Goal: Transaction & Acquisition: Purchase product/service

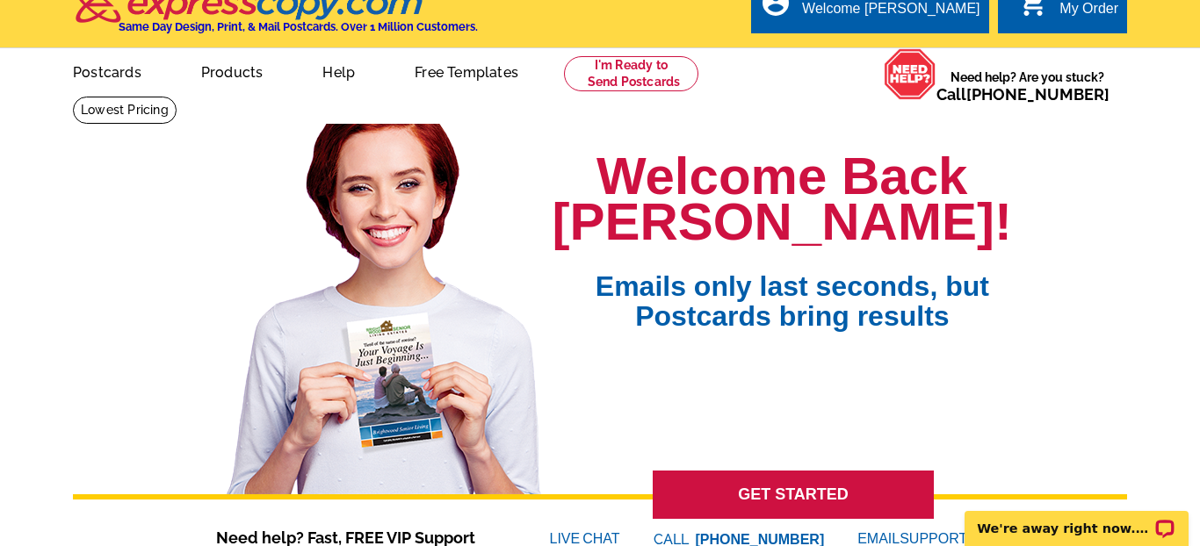
scroll to position [28, 0]
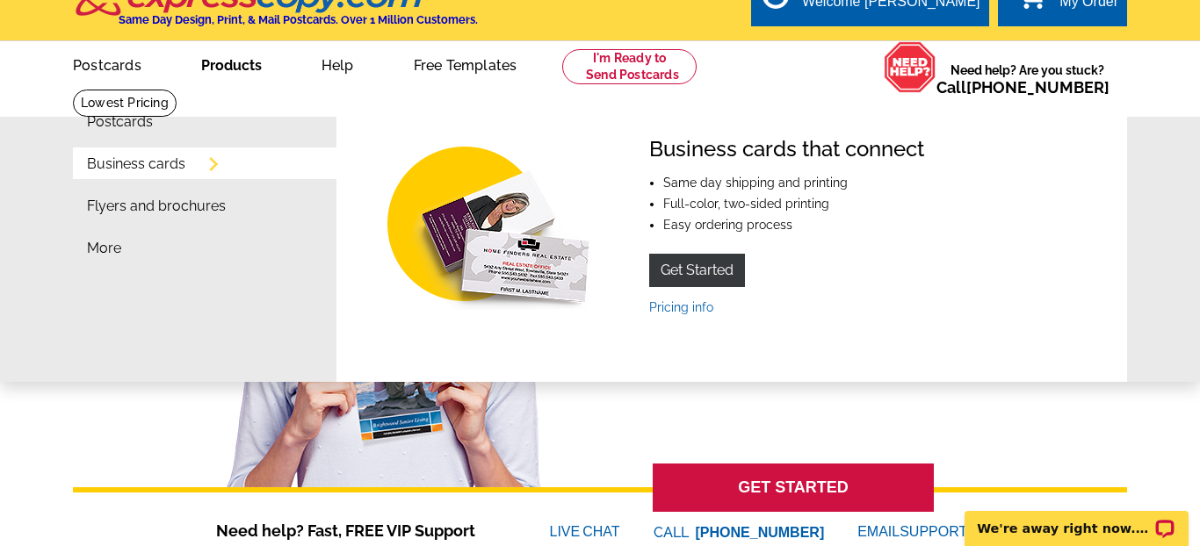
click at [178, 170] on link "Business cards" at bounding box center [136, 164] width 98 height 14
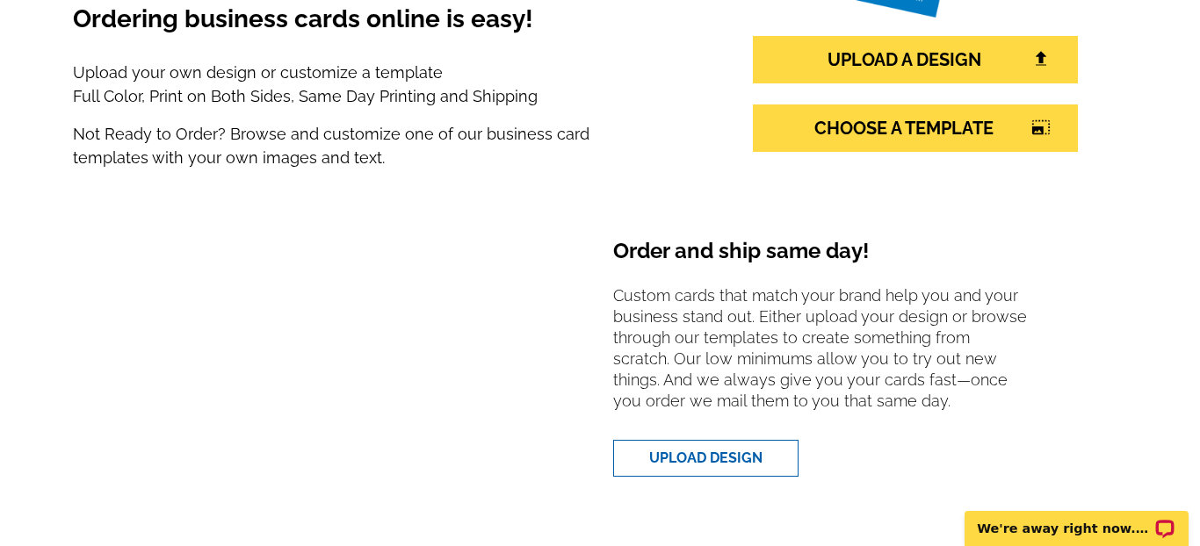
scroll to position [290, 0]
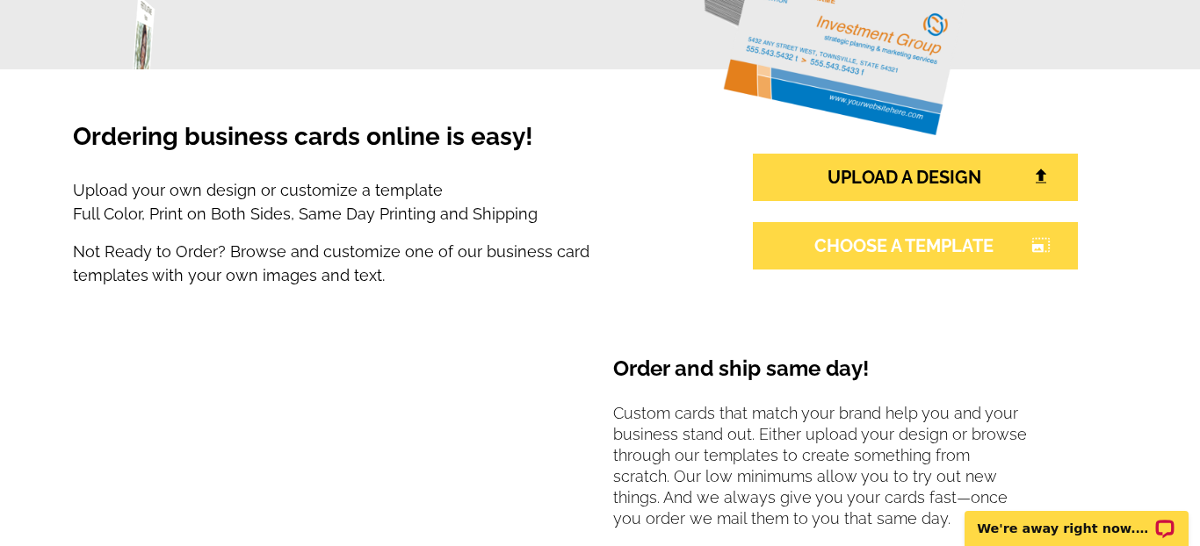
click at [855, 241] on link "CHOOSE A TEMPLATE photo_size_select_large" at bounding box center [915, 245] width 325 height 47
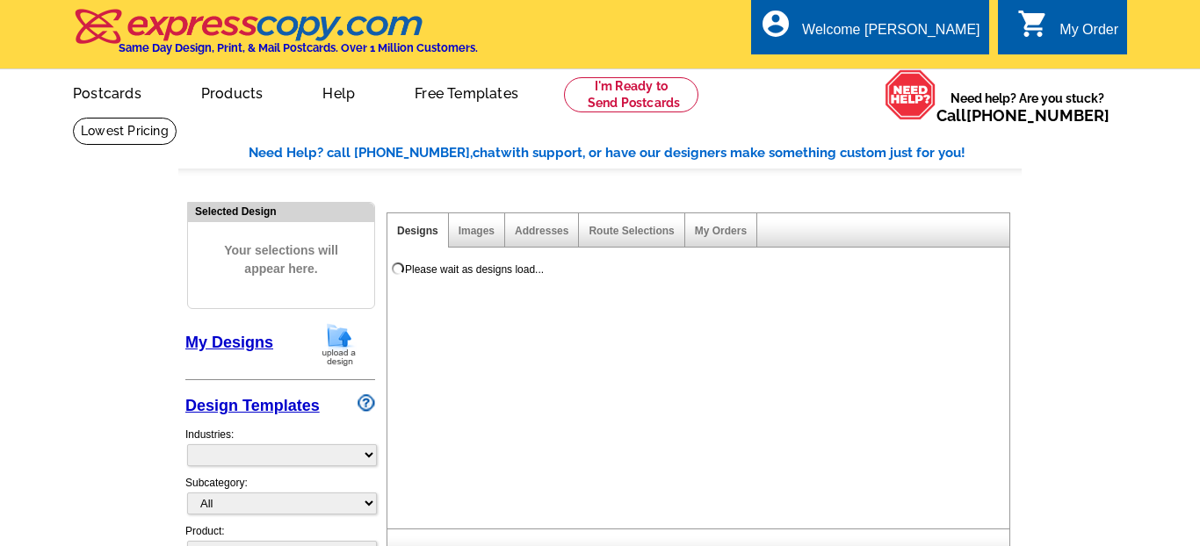
select select "3"
select select "5"
select select "973"
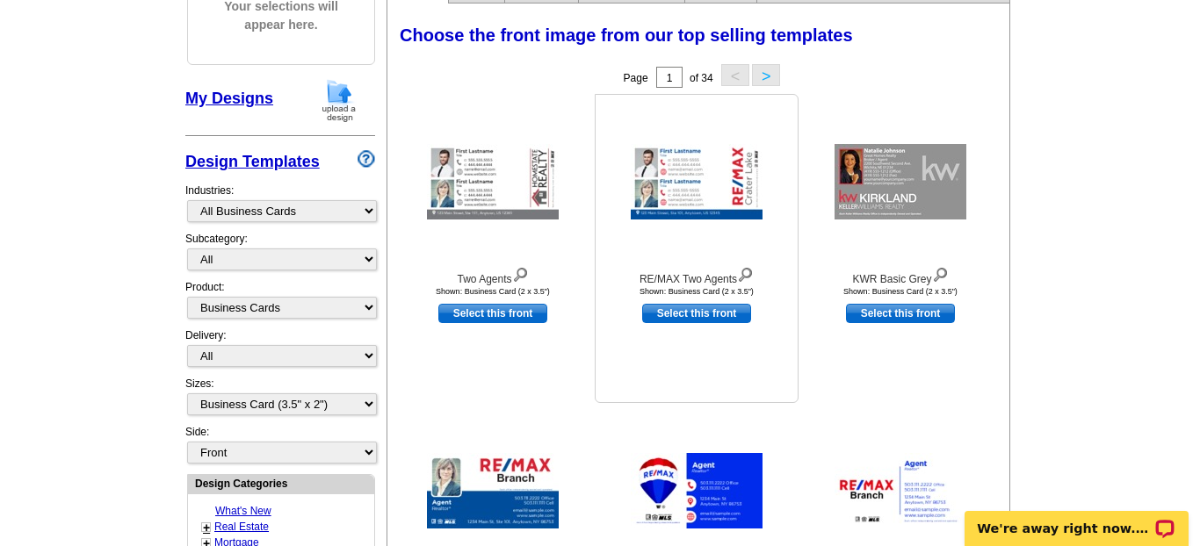
scroll to position [258, 0]
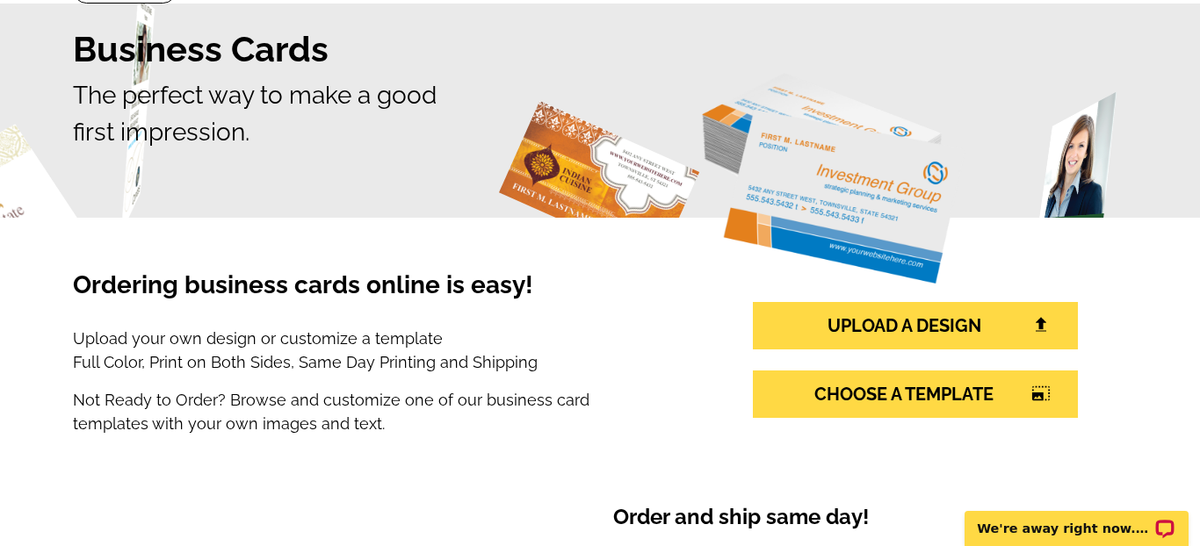
scroll to position [118, 0]
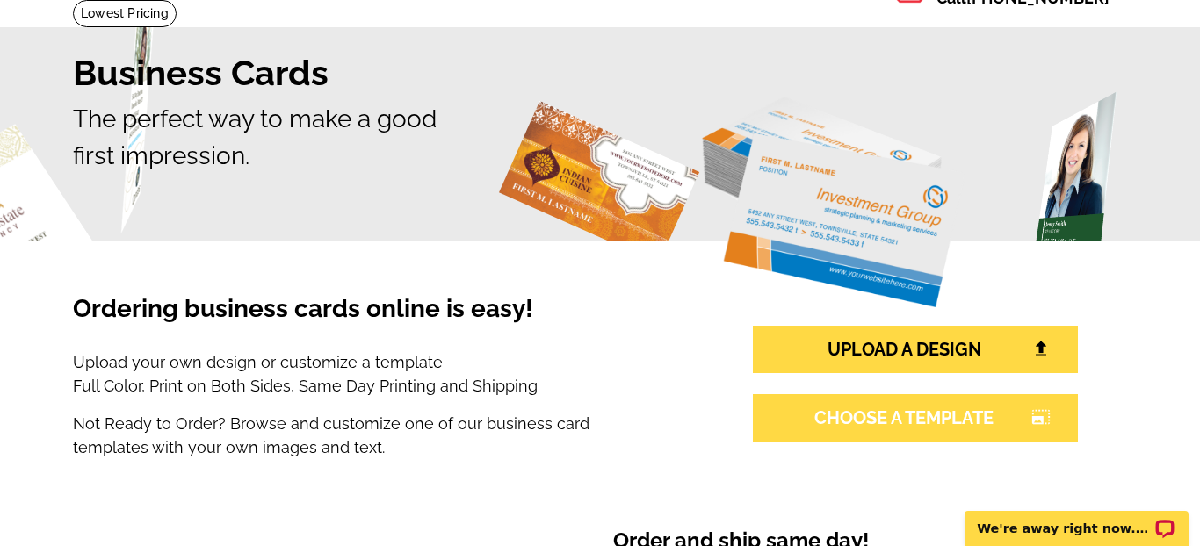
click at [870, 409] on link "CHOOSE A TEMPLATE photo_size_select_large" at bounding box center [915, 417] width 325 height 47
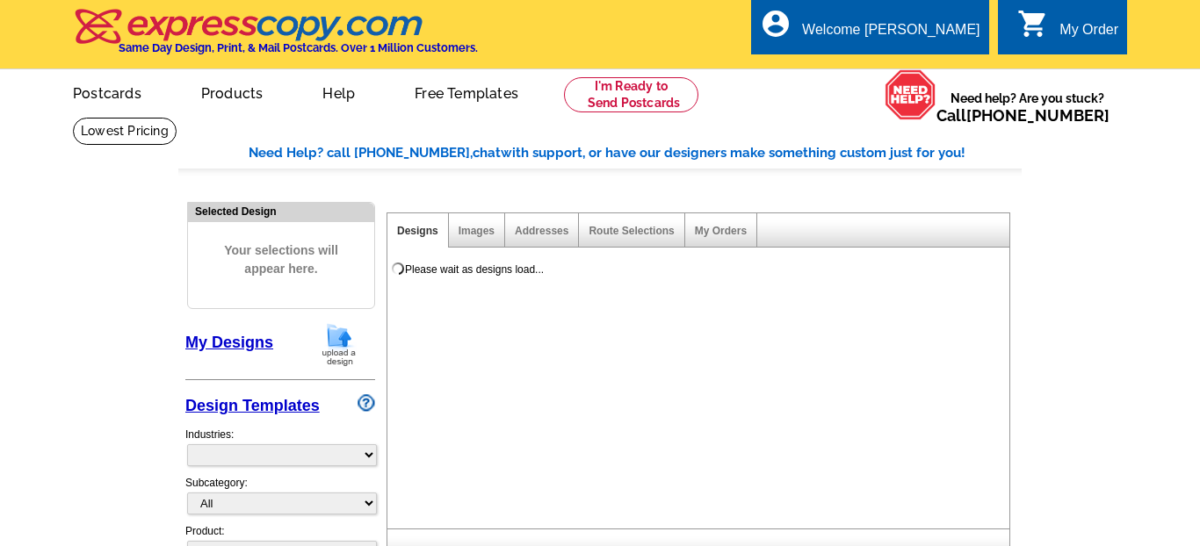
select select "3"
select select "5"
select select "973"
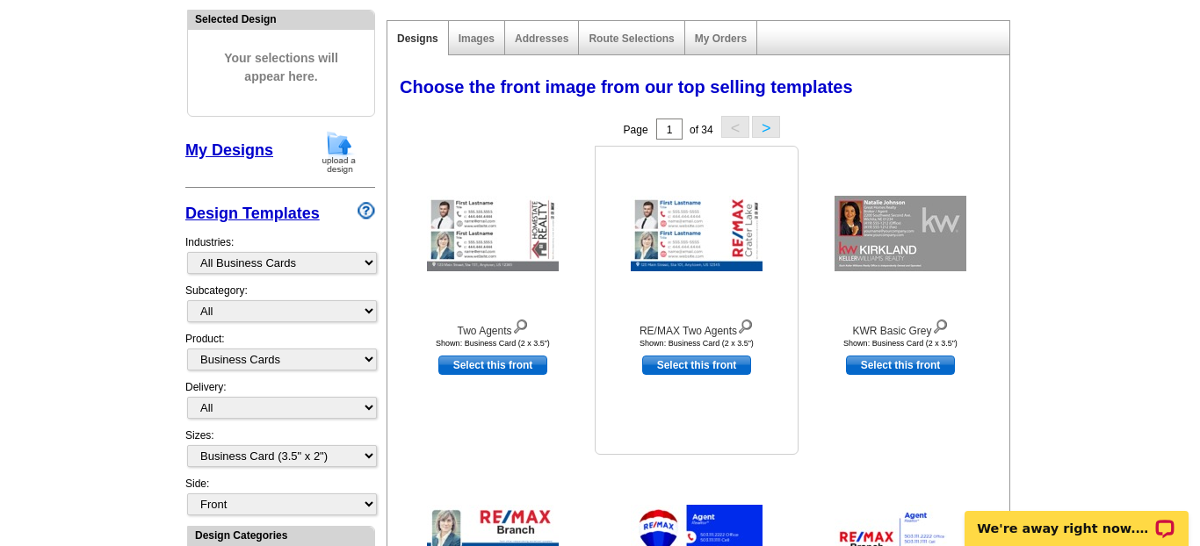
scroll to position [194, 0]
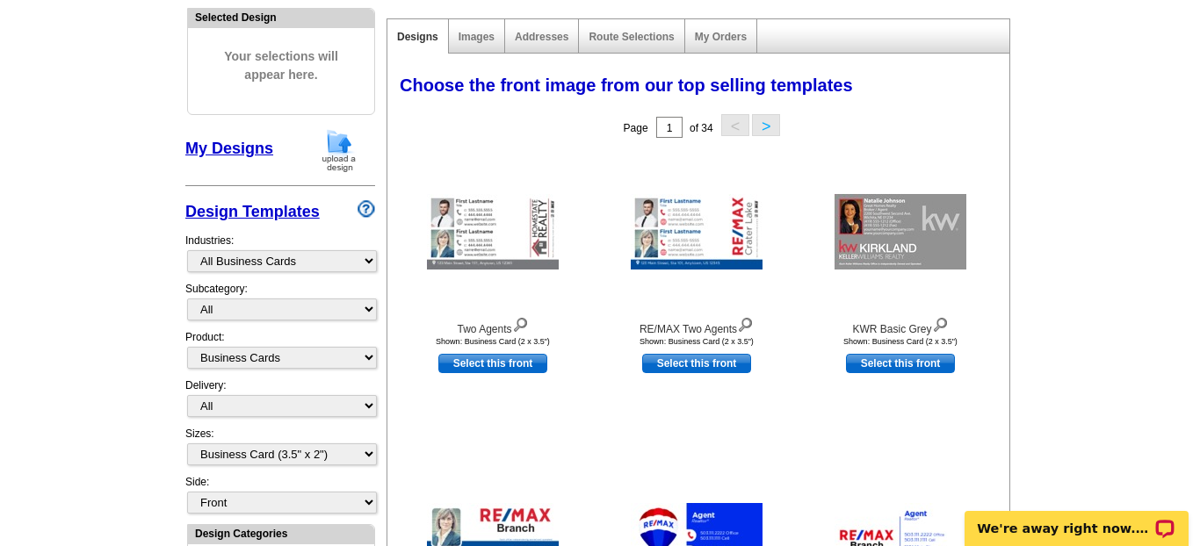
click at [766, 121] on button ">" at bounding box center [766, 125] width 28 height 22
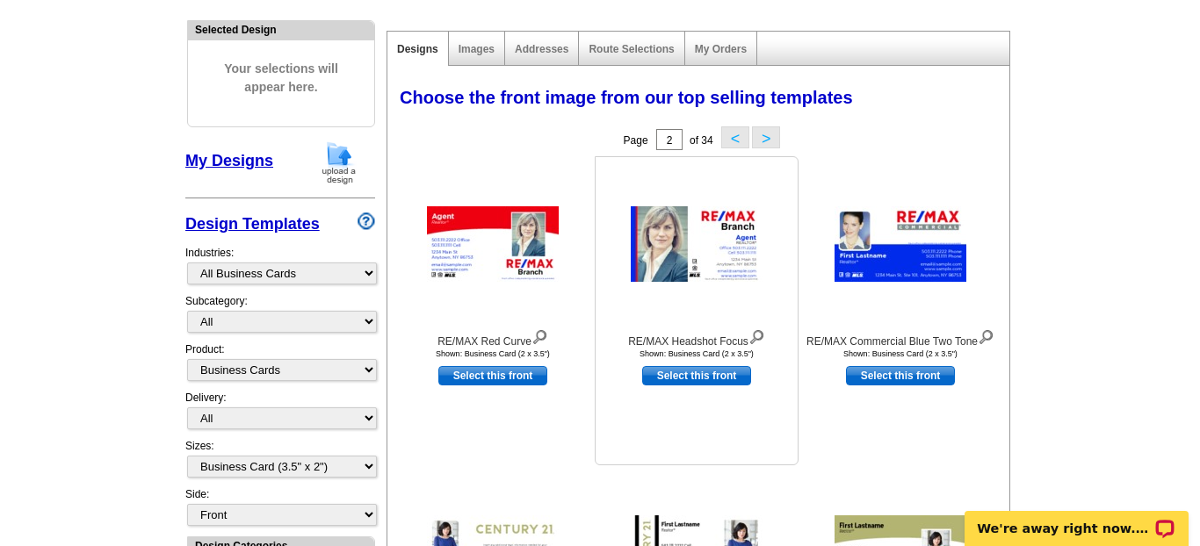
scroll to position [177, 0]
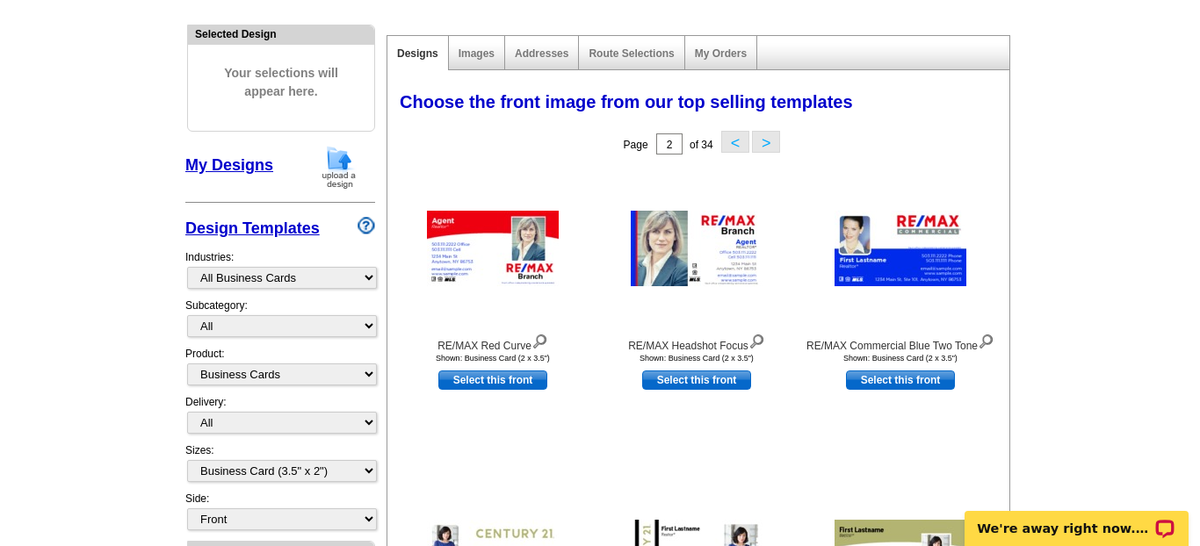
click at [768, 135] on button ">" at bounding box center [766, 142] width 28 height 22
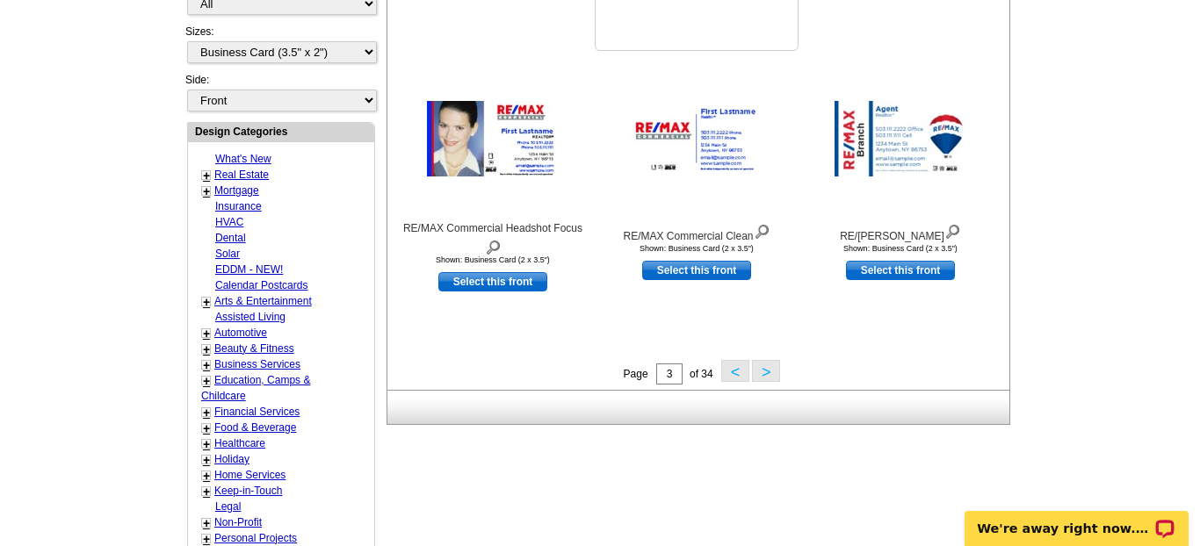
scroll to position [612, 0]
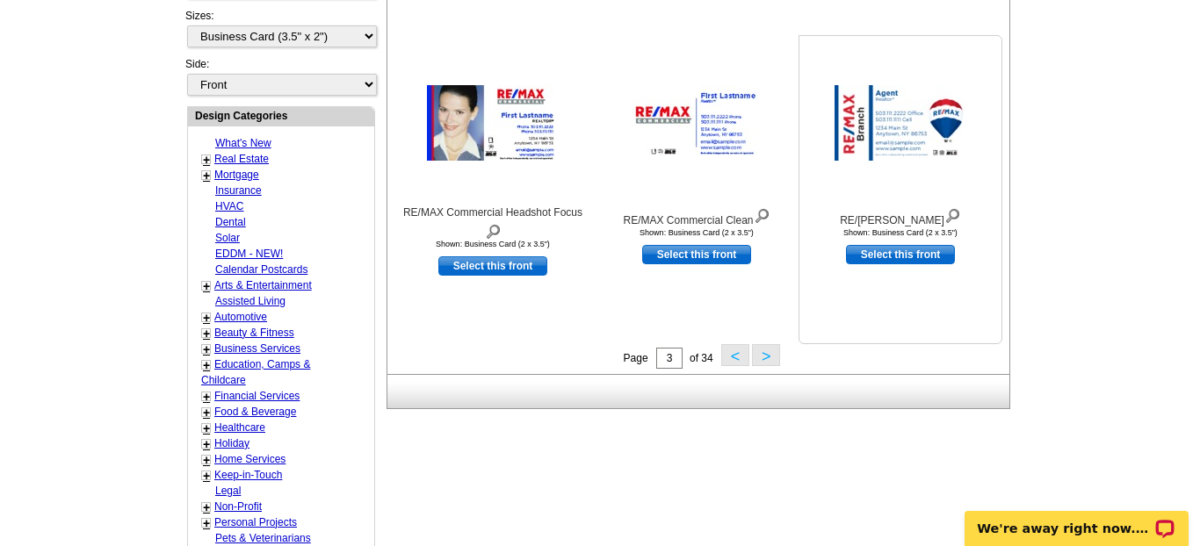
click at [913, 250] on link "Select this front" at bounding box center [900, 254] width 109 height 19
select select "back"
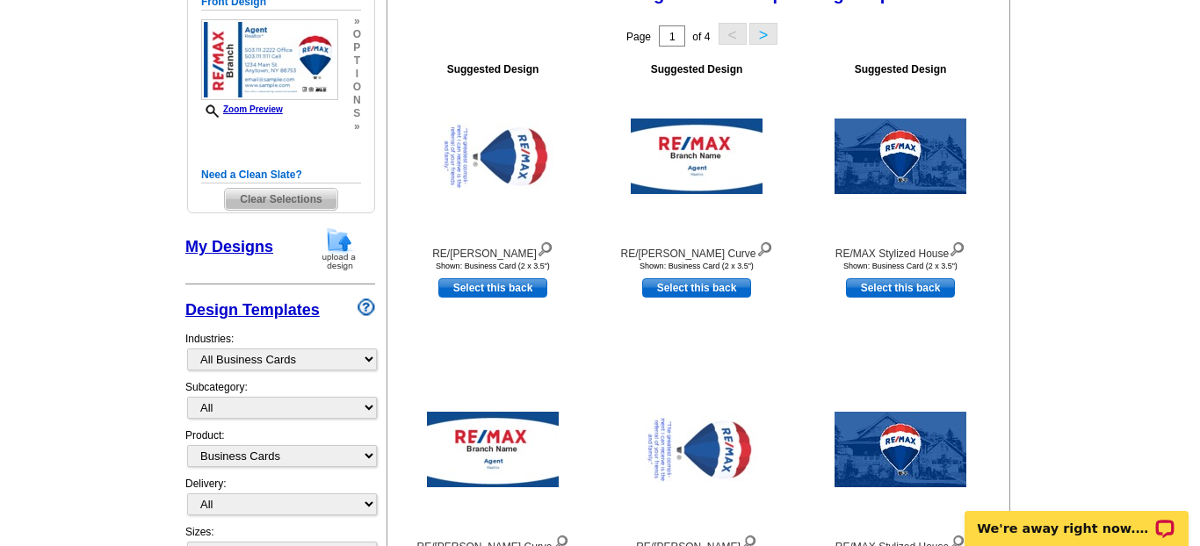
scroll to position [284, 0]
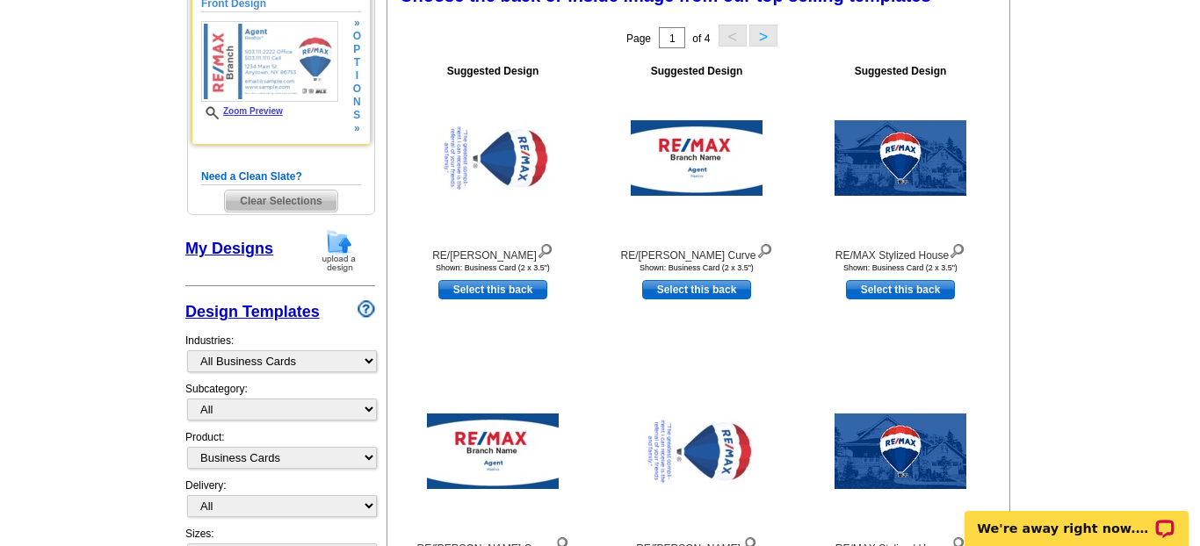
click at [269, 109] on link "Zoom Preview" at bounding box center [242, 111] width 82 height 10
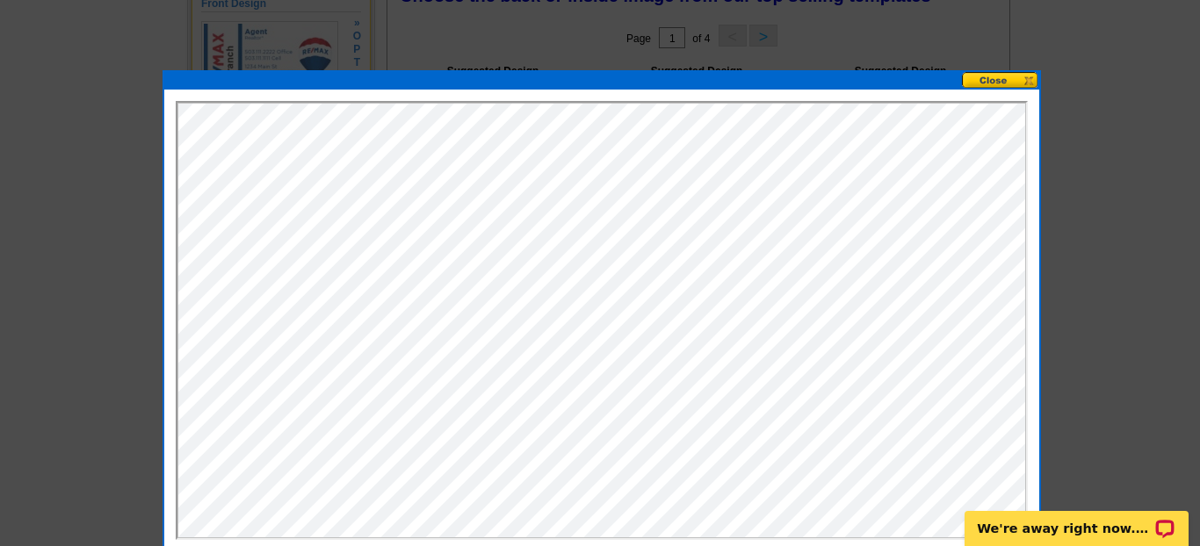
scroll to position [0, 0]
click at [1005, 79] on button at bounding box center [1000, 80] width 77 height 17
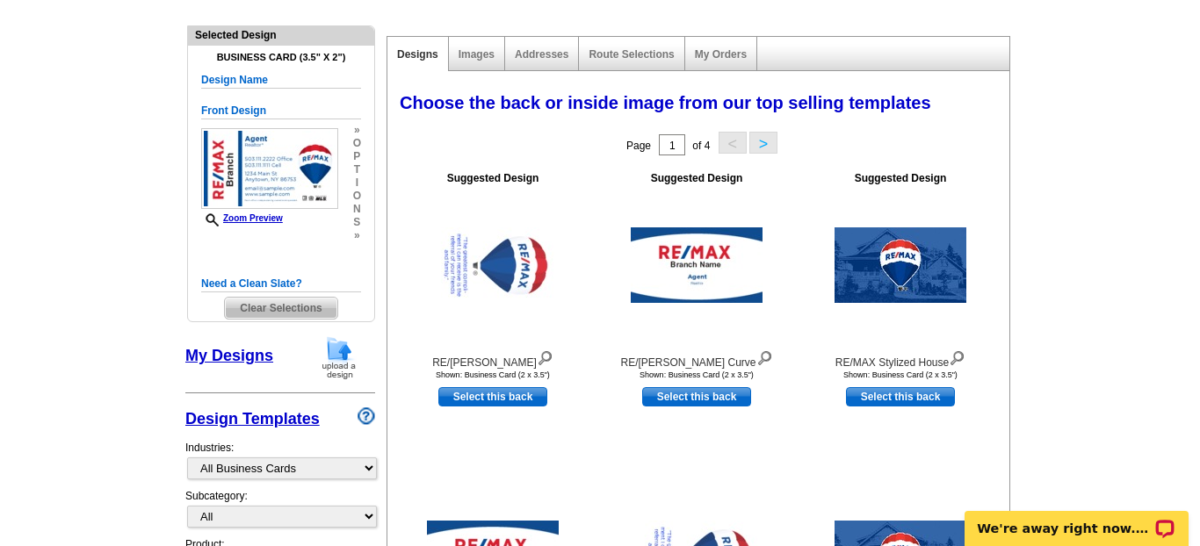
scroll to position [104, 0]
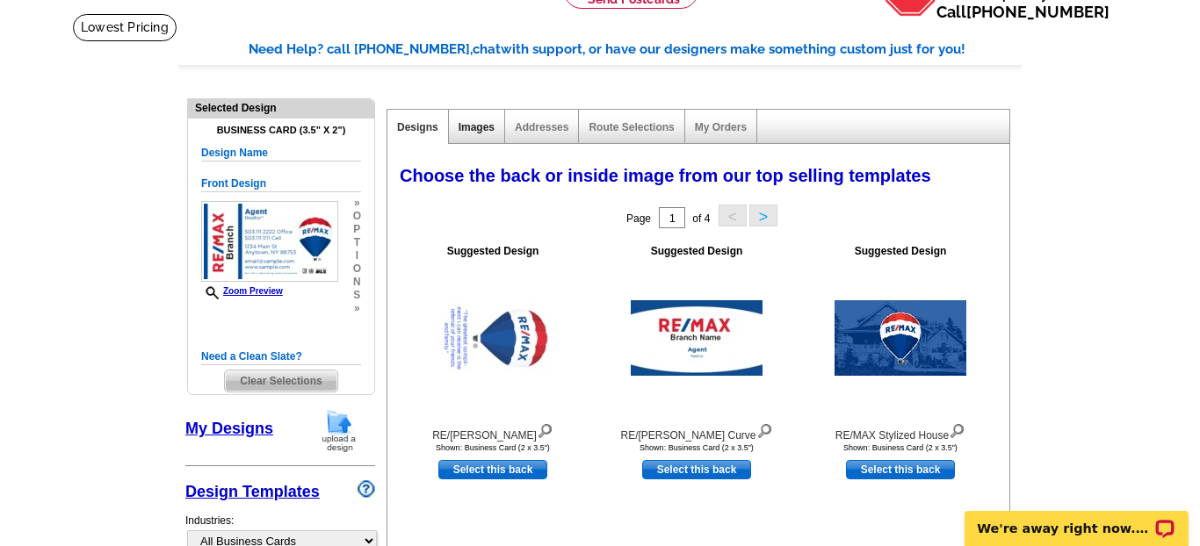
click at [478, 123] on link "Images" at bounding box center [477, 127] width 36 height 12
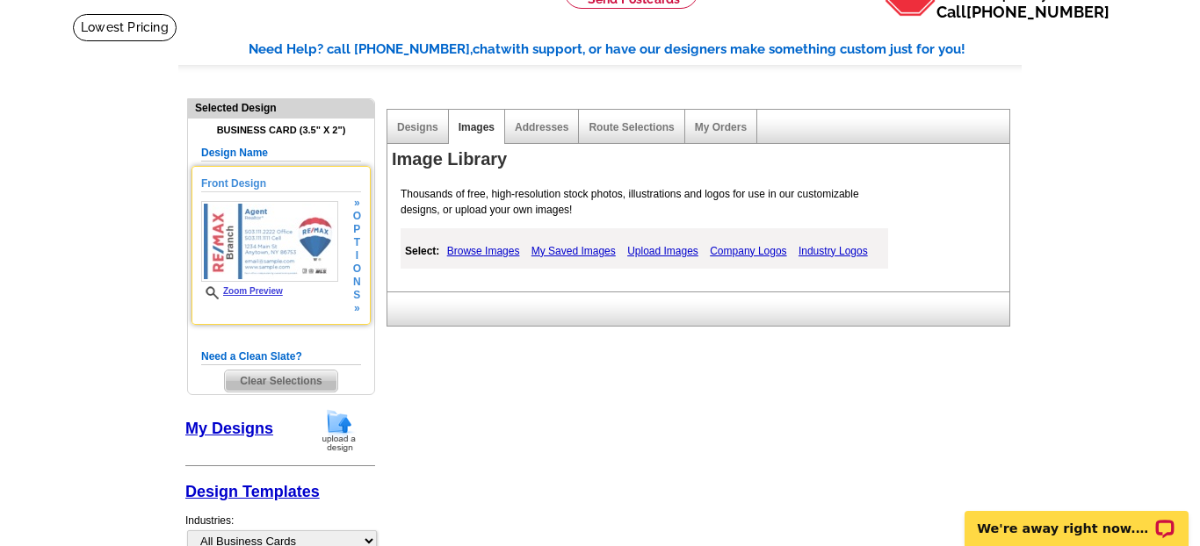
click at [238, 181] on h5 "Front Design" at bounding box center [281, 184] width 160 height 17
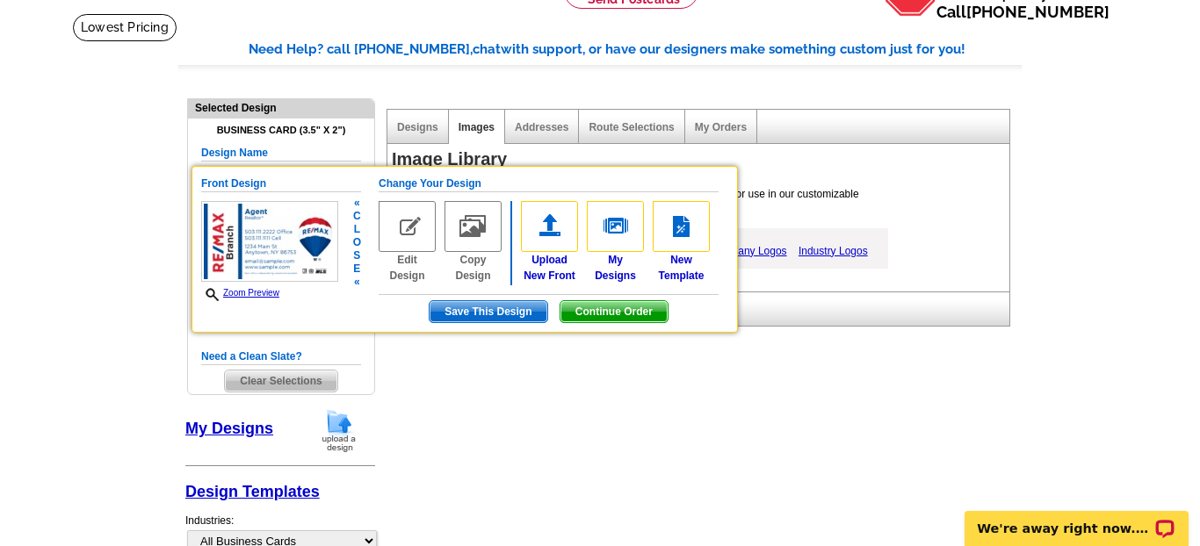
click at [413, 228] on img at bounding box center [407, 226] width 57 height 51
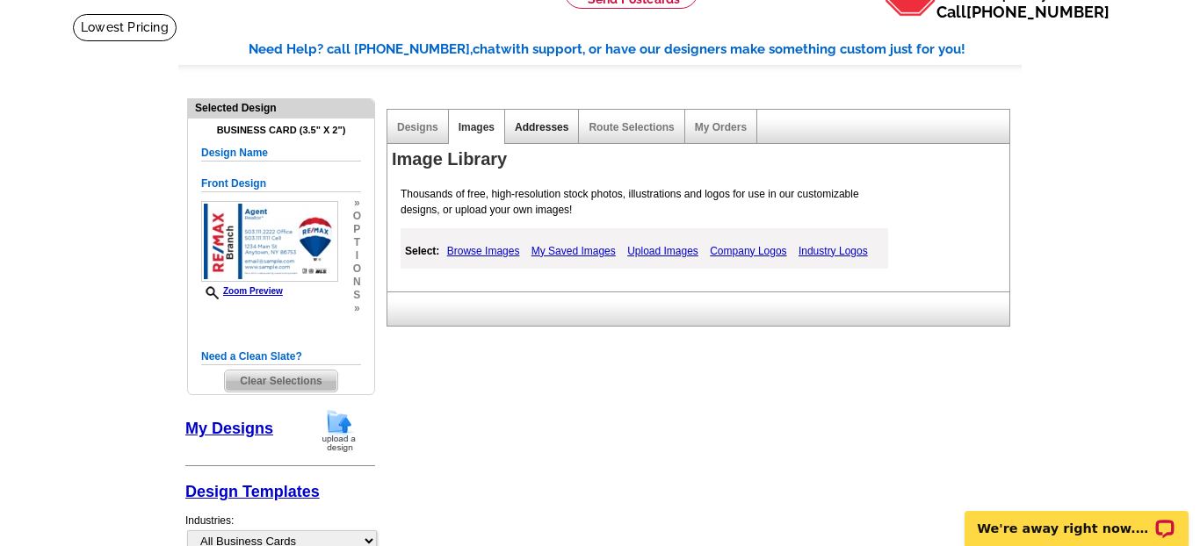
click at [553, 123] on link "Addresses" at bounding box center [542, 127] width 54 height 12
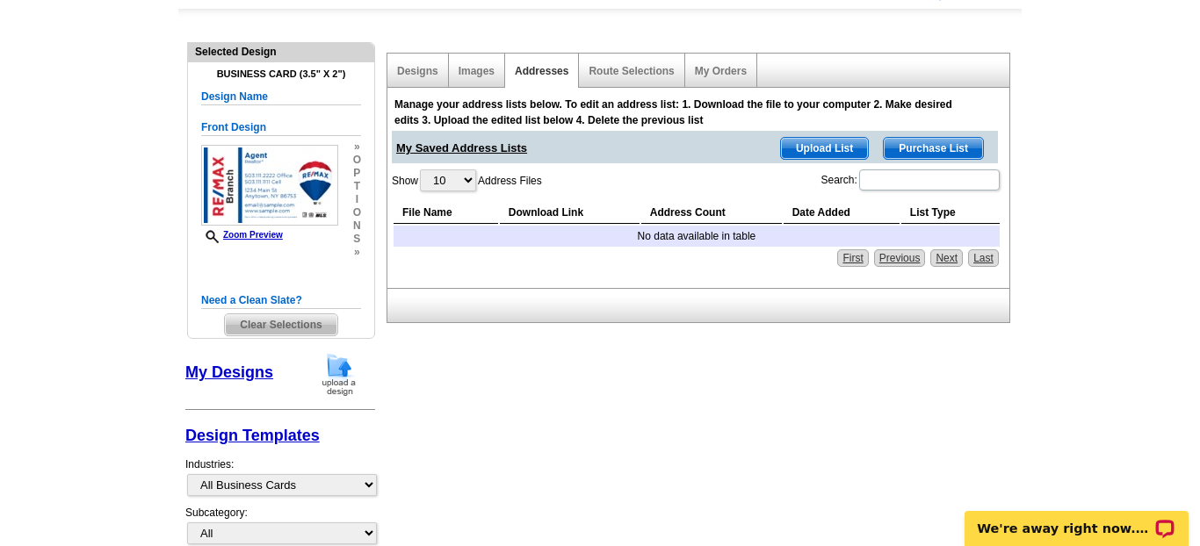
scroll to position [0, 0]
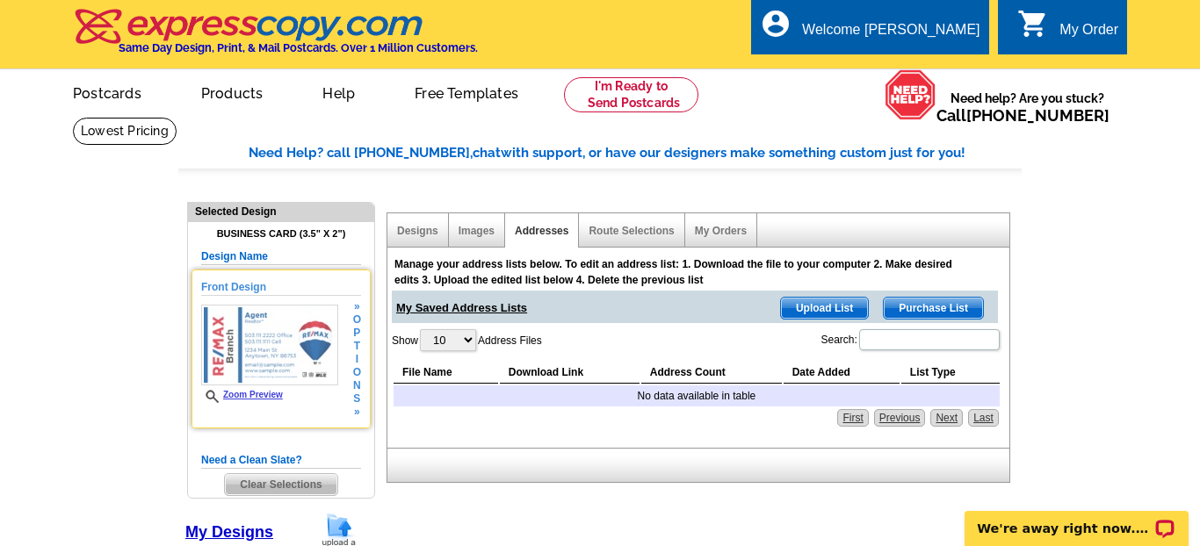
click at [301, 336] on img at bounding box center [269, 345] width 137 height 81
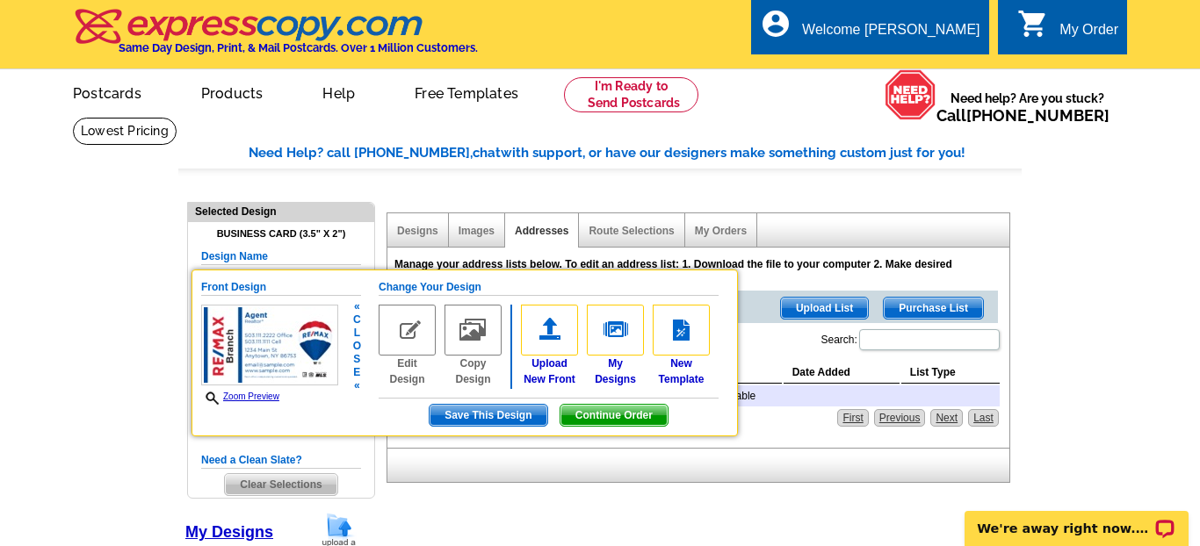
click at [482, 410] on span "Save This Design" at bounding box center [488, 415] width 117 height 21
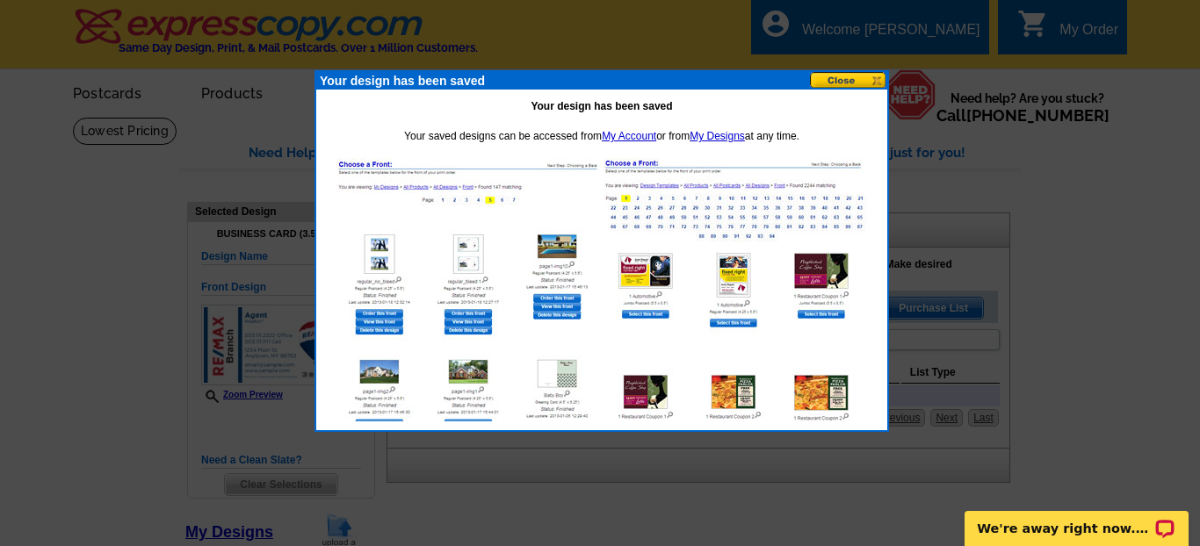
click at [839, 83] on button at bounding box center [848, 80] width 77 height 17
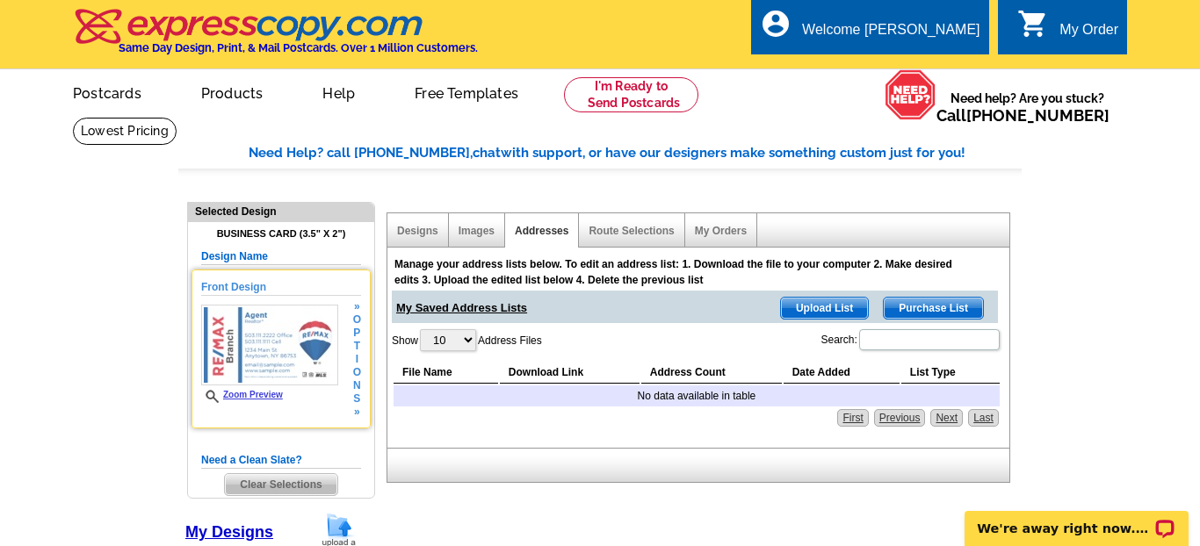
click at [294, 371] on img at bounding box center [269, 345] width 137 height 81
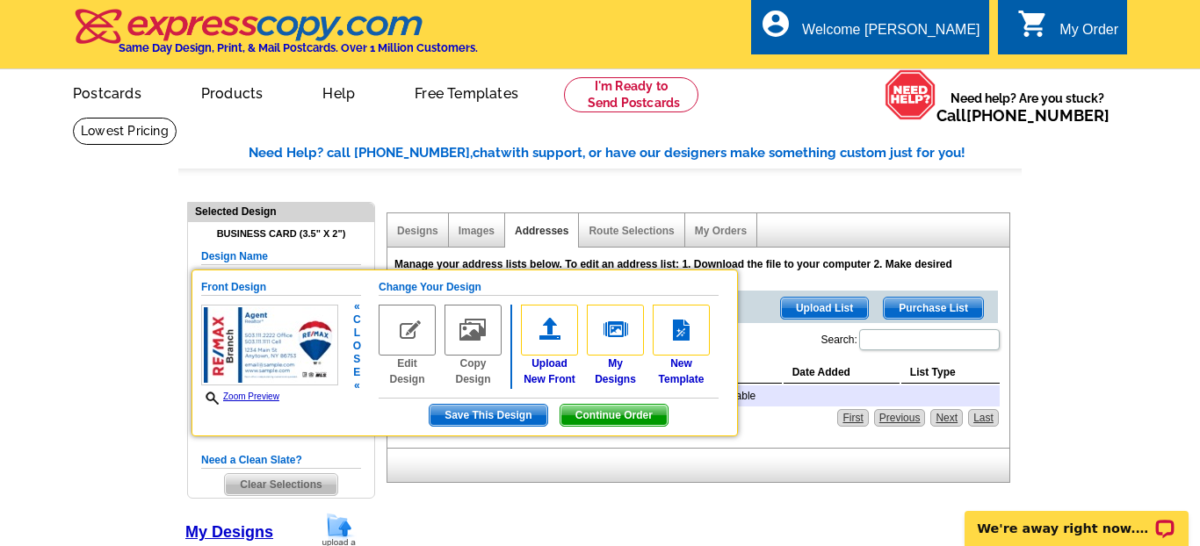
click at [611, 408] on span "Continue Order" at bounding box center [613, 415] width 107 height 21
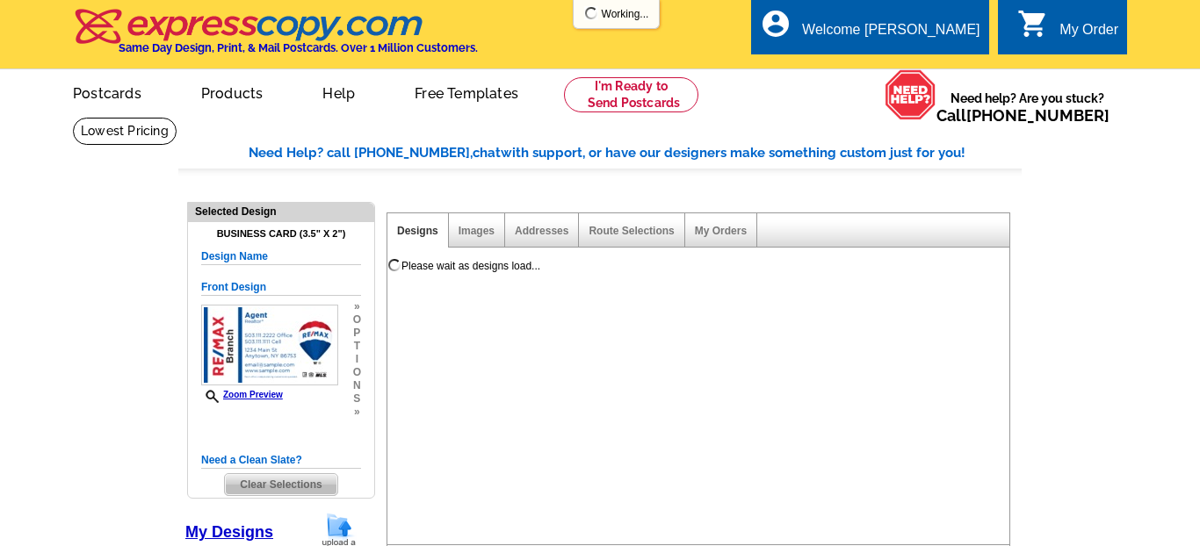
select select "3"
select select "5"
select select "back"
select select "785"
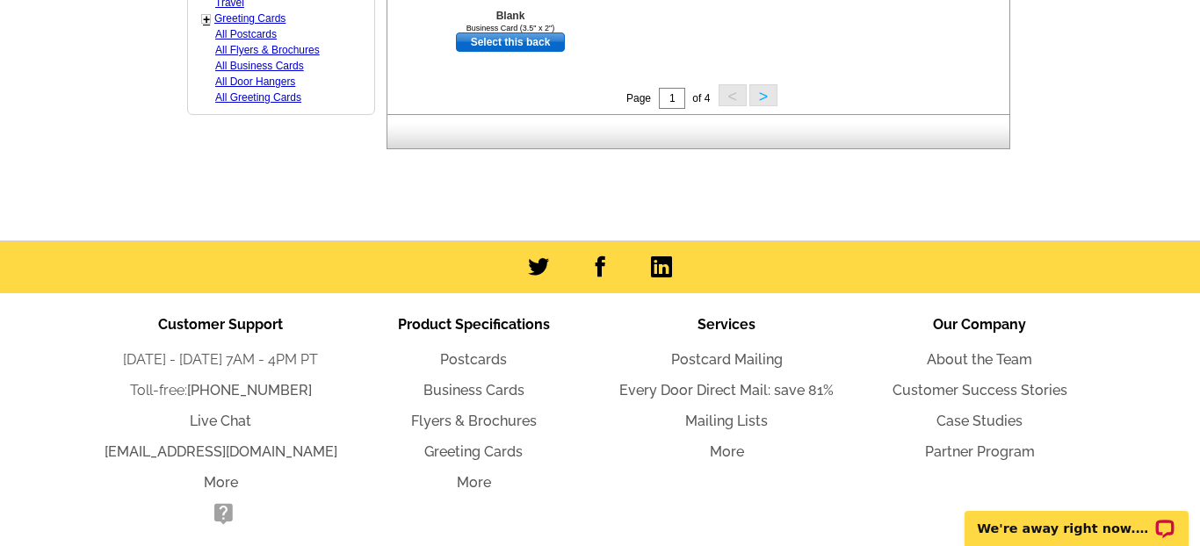
scroll to position [1362, 0]
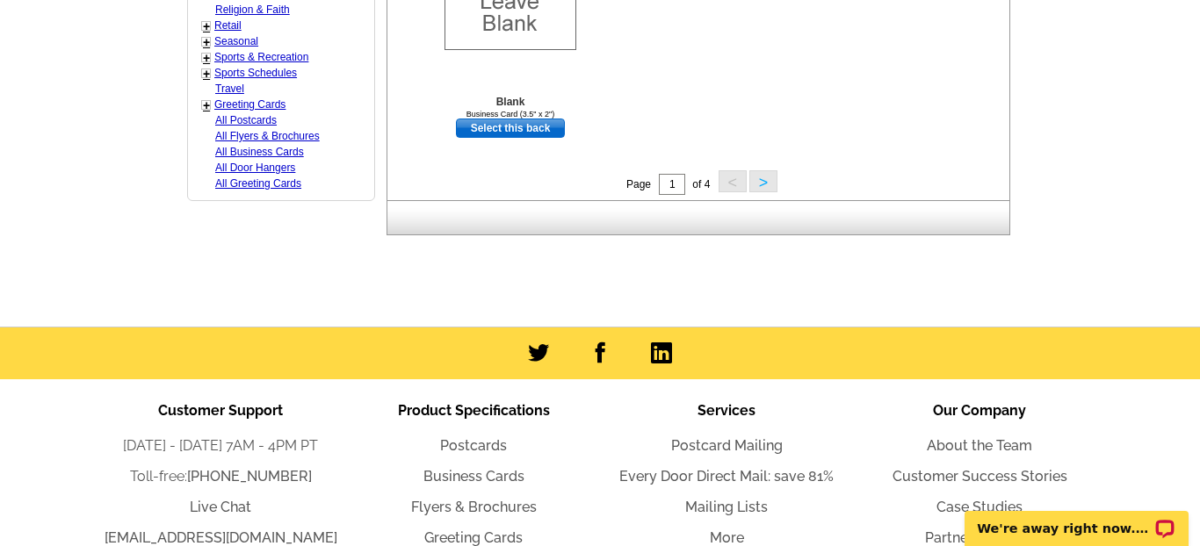
click at [762, 184] on button ">" at bounding box center [763, 181] width 28 height 22
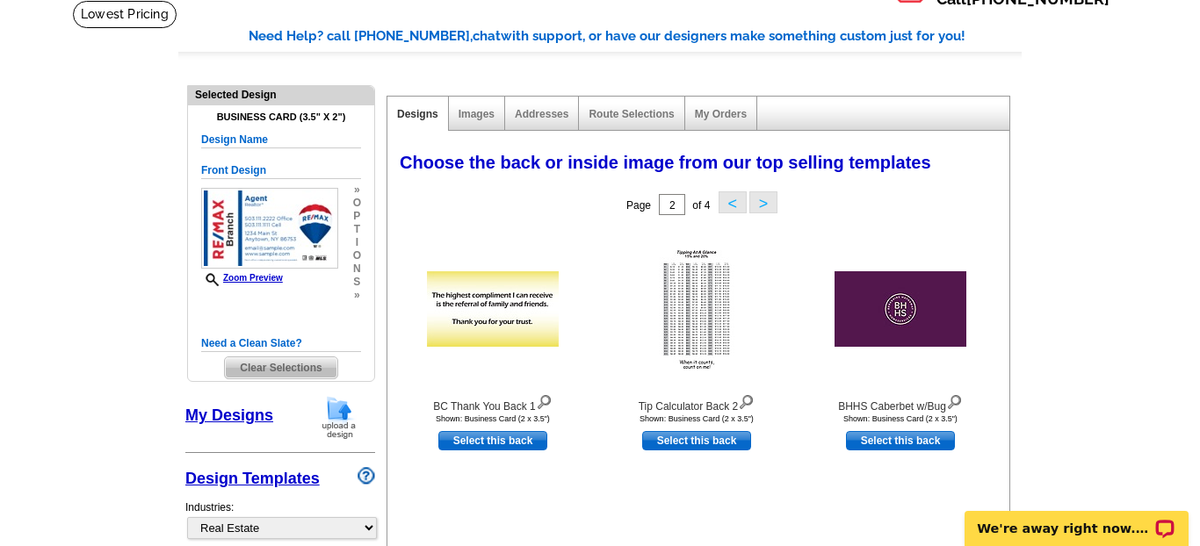
scroll to position [116, 0]
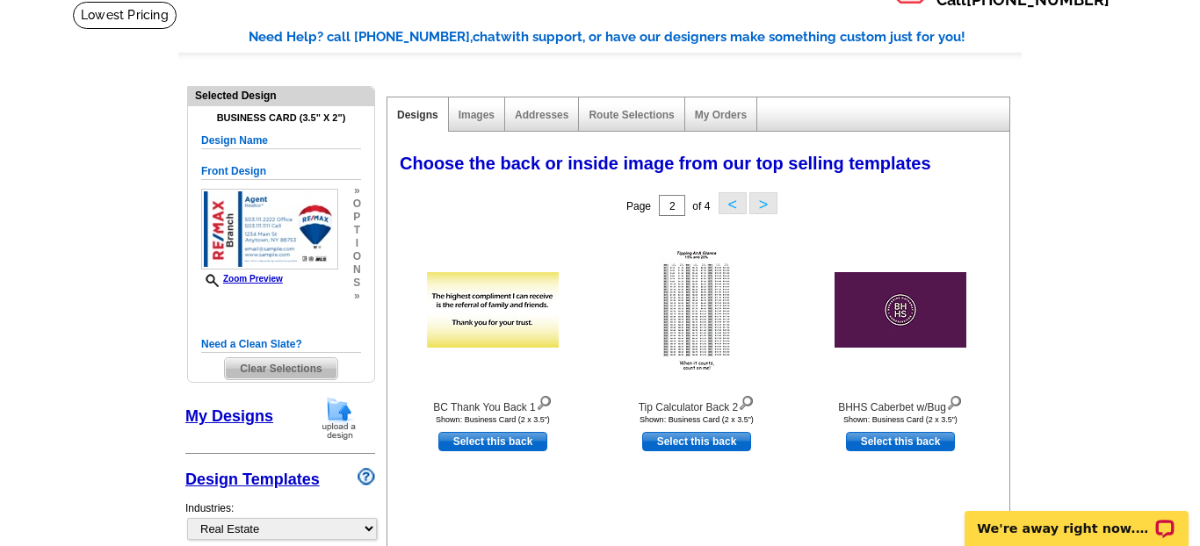
click at [765, 199] on button ">" at bounding box center [763, 203] width 28 height 22
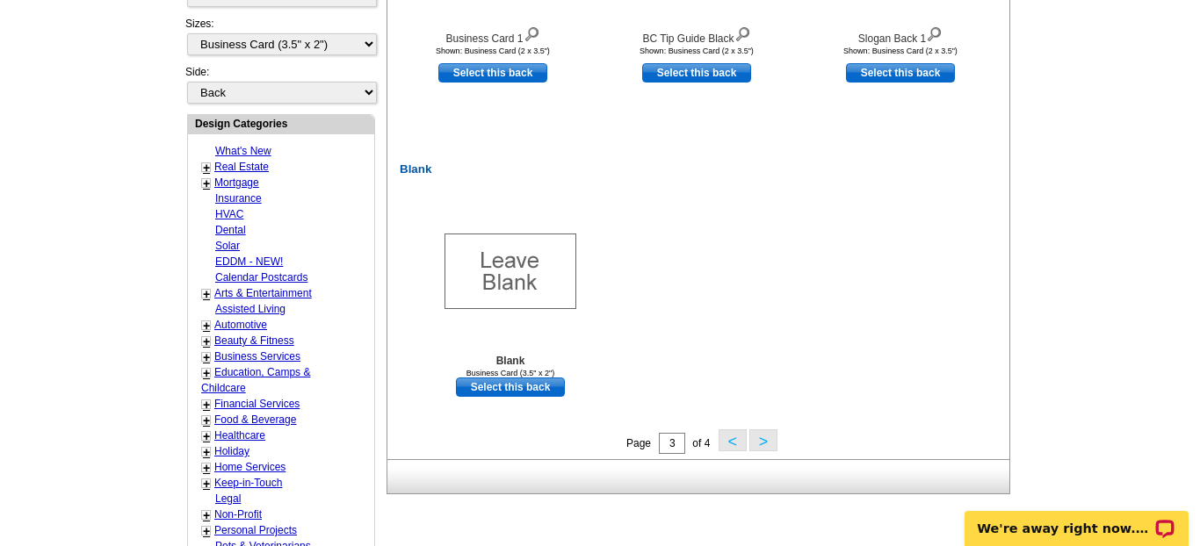
scroll to position [803, 0]
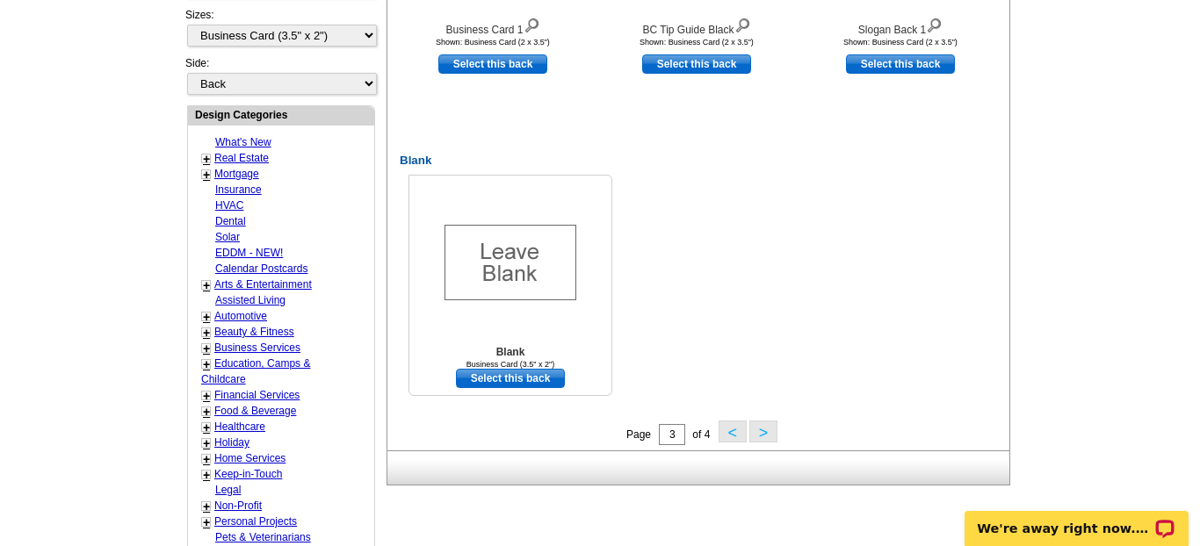
click at [522, 374] on link "Select this back" at bounding box center [510, 378] width 109 height 19
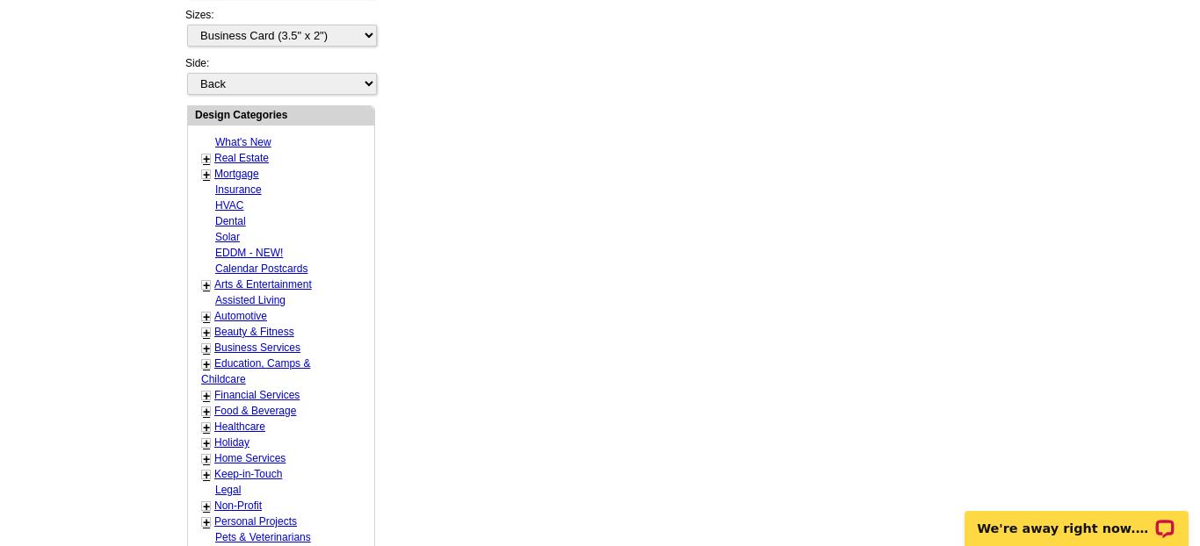
scroll to position [0, 0]
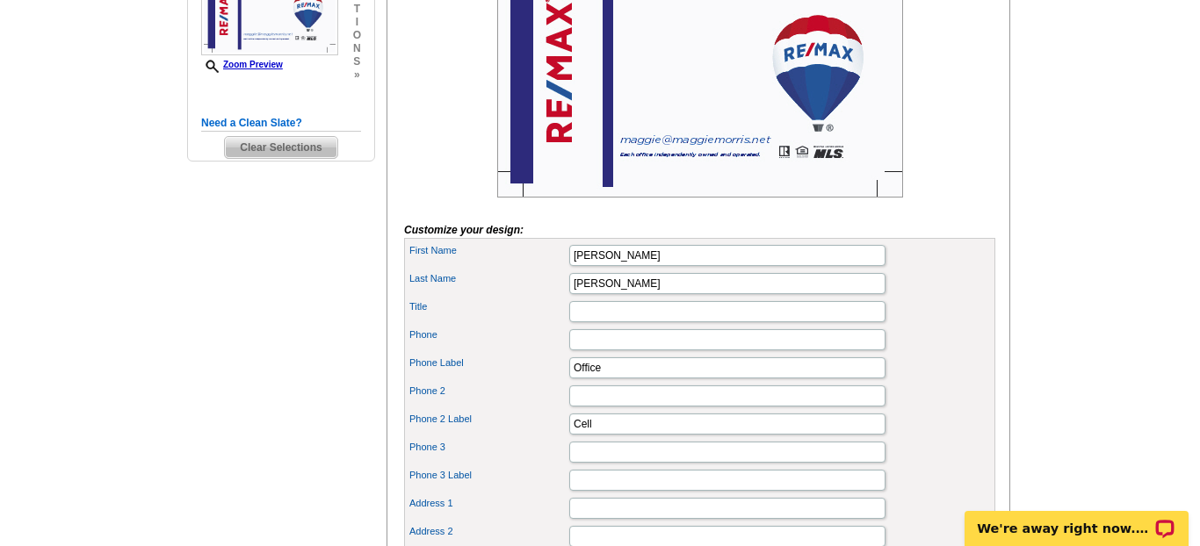
scroll to position [361, 0]
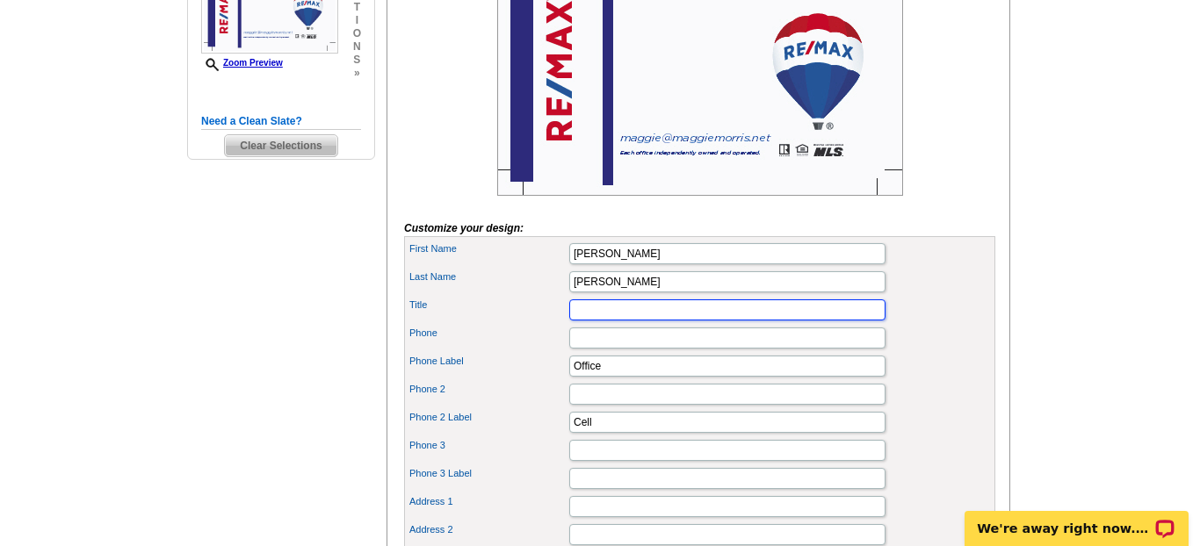
click at [594, 321] on input "Title" at bounding box center [727, 310] width 316 height 21
type input "Realtor Emeritus"
click at [605, 349] on input "Phone" at bounding box center [727, 338] width 316 height 21
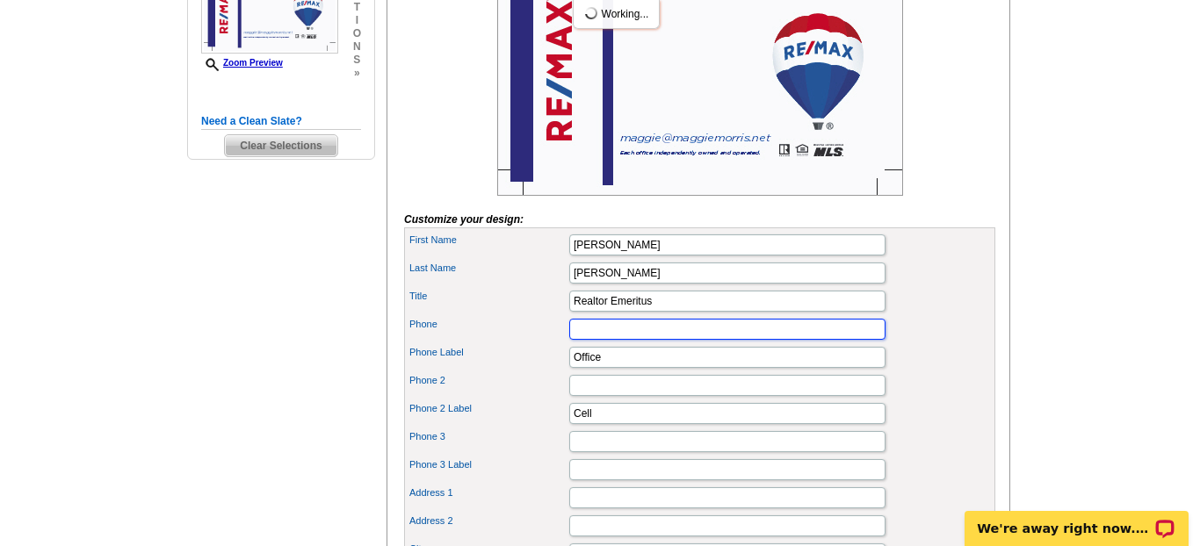
scroll to position [0, 0]
type input "2392297069"
type input "7180 Summerlin Lakes Drive"
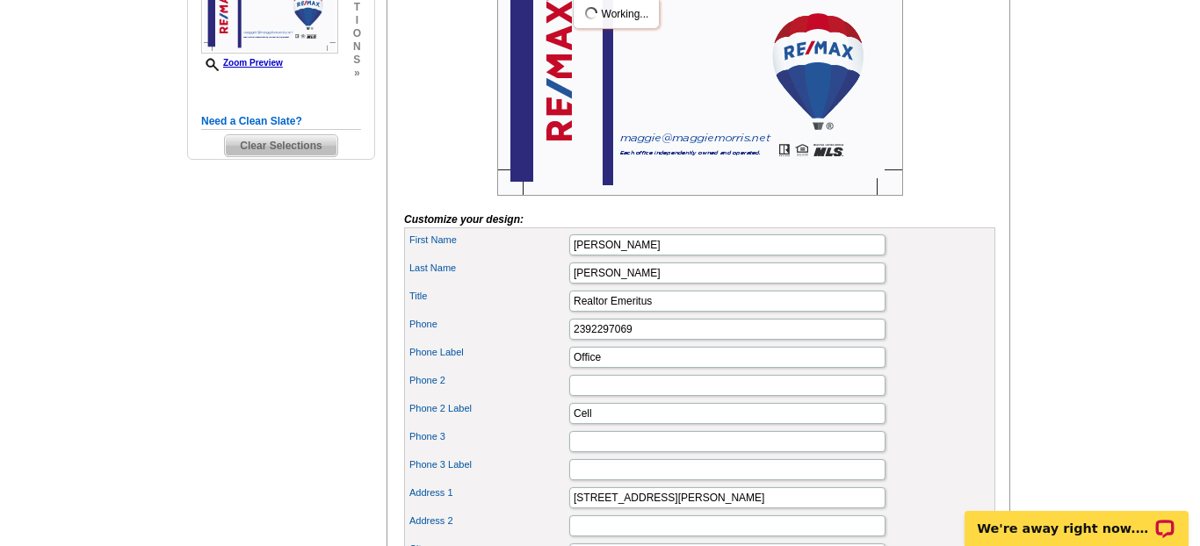
type input "Fort Myers"
type input "FL"
type input "33907"
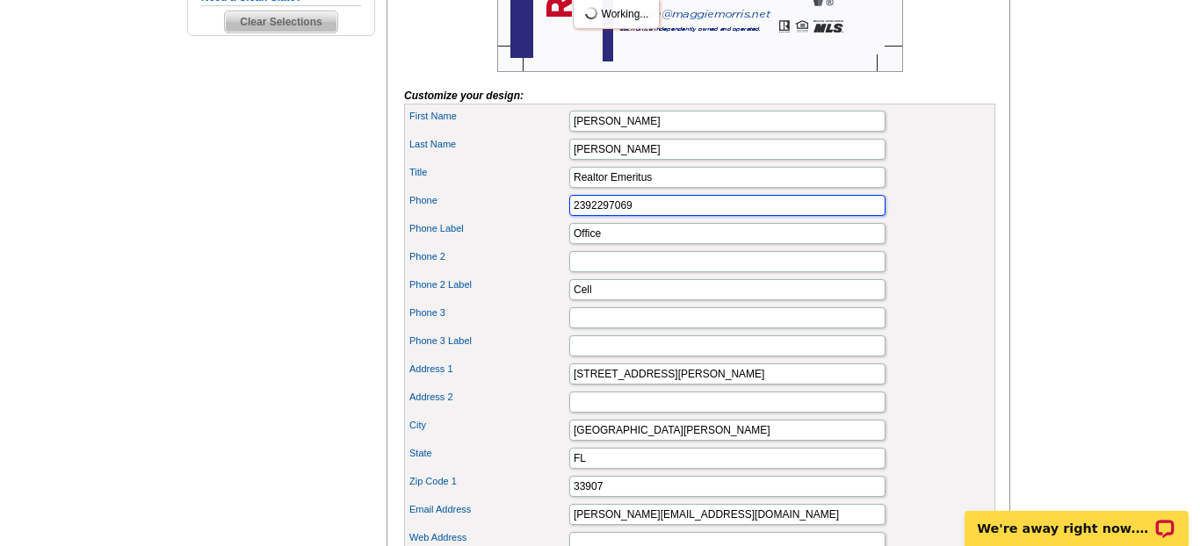
scroll to position [486, 0]
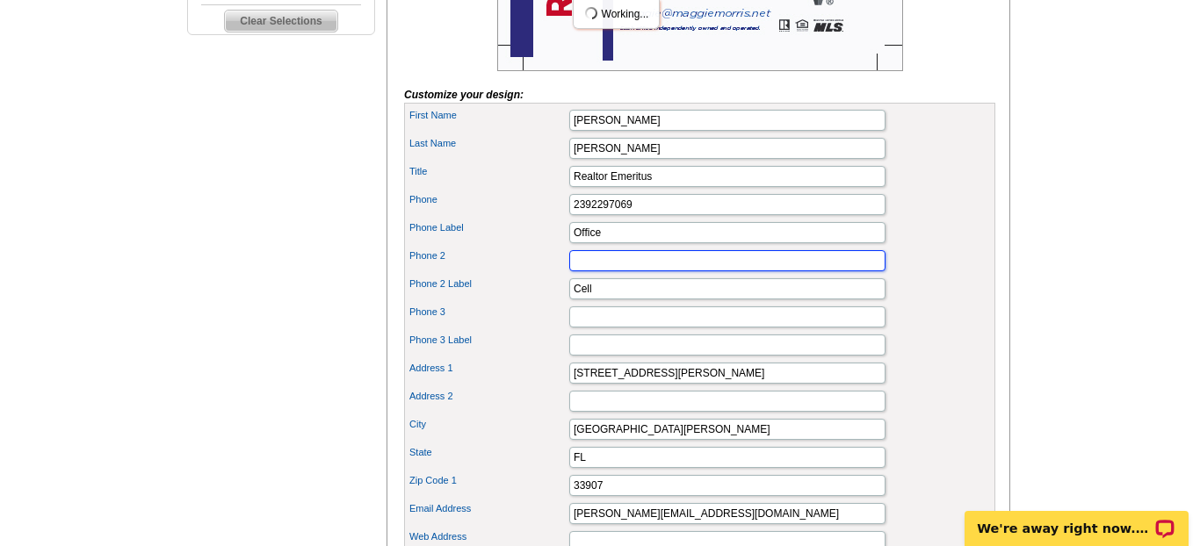
click at [625, 271] on input "Phone 2" at bounding box center [727, 260] width 316 height 21
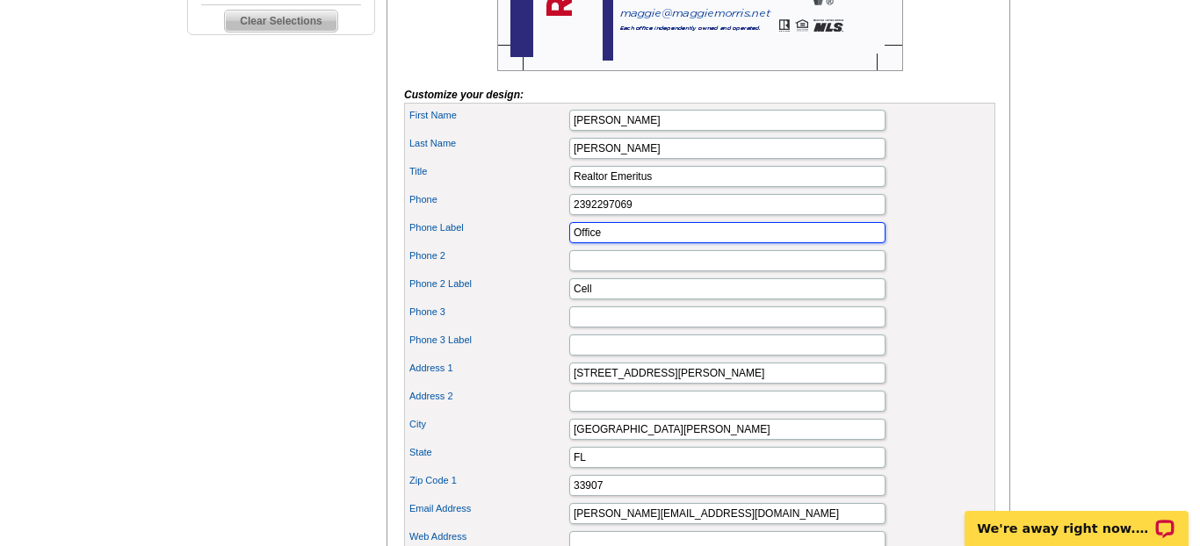
click at [627, 243] on input "Office" at bounding box center [727, 232] width 316 height 21
type input "O"
click at [610, 300] on input "Cell" at bounding box center [727, 288] width 316 height 21
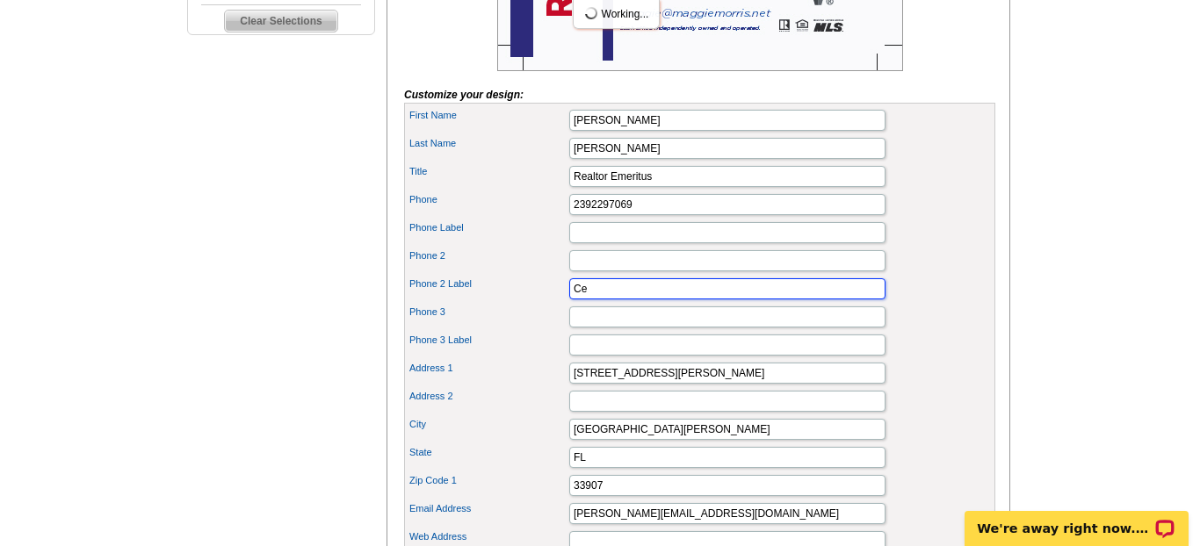
type input "C"
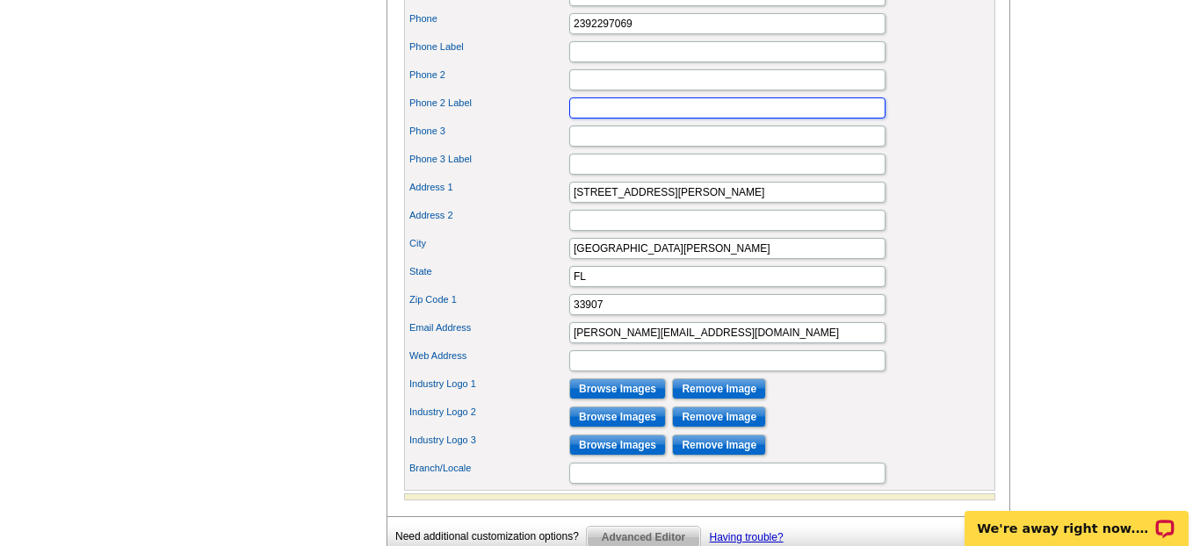
scroll to position [672, 0]
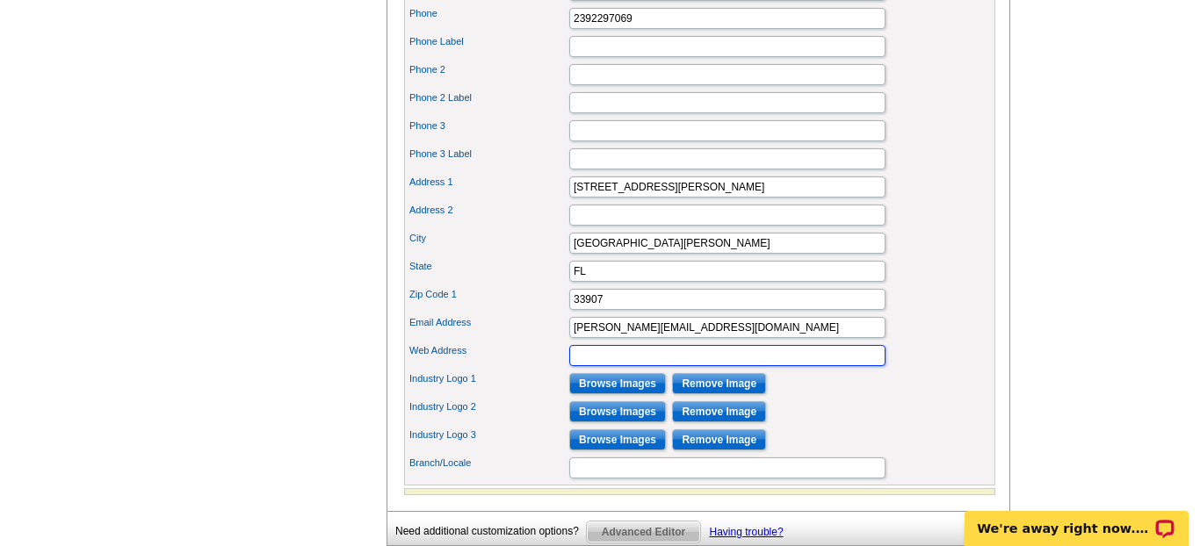
click at [594, 366] on input "Web Address" at bounding box center [727, 355] width 316 height 21
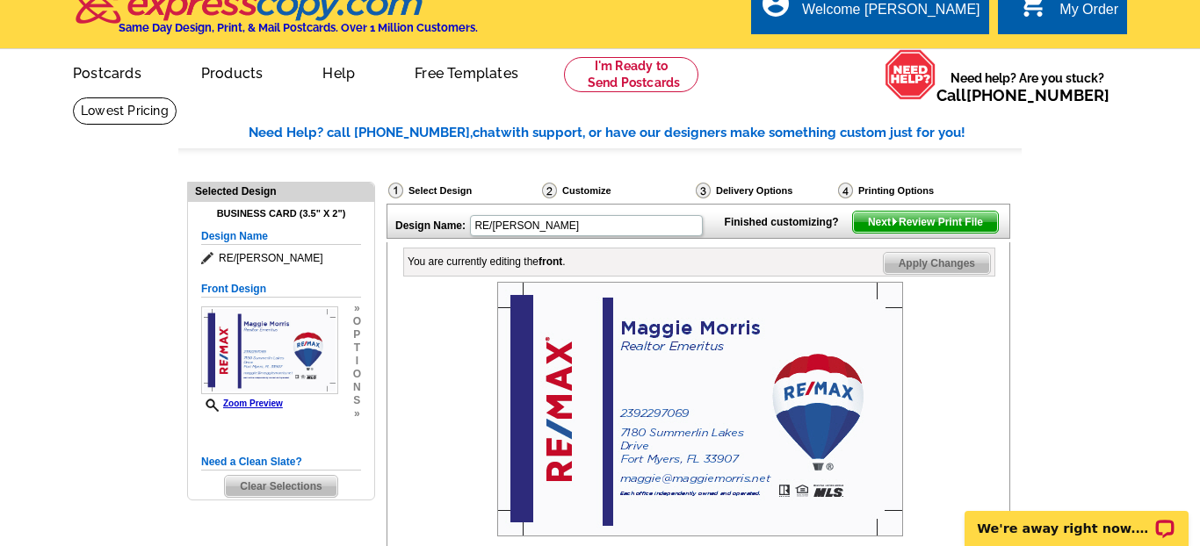
scroll to position [37, 0]
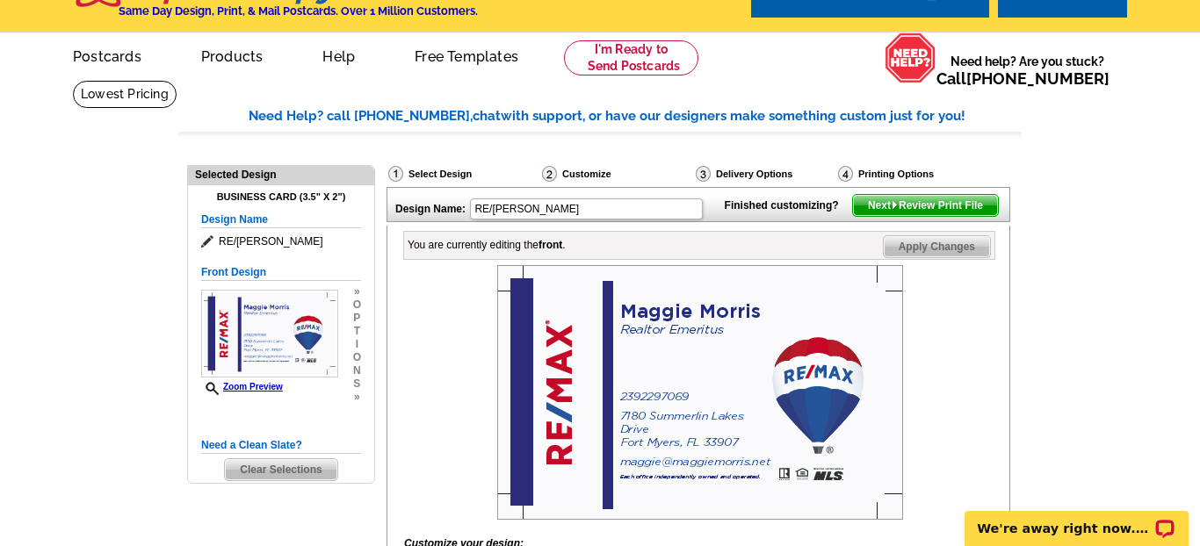
type input "www.fortmyers-capecoralhomes.com"
click at [947, 257] on span "Apply Changes" at bounding box center [937, 246] width 106 height 21
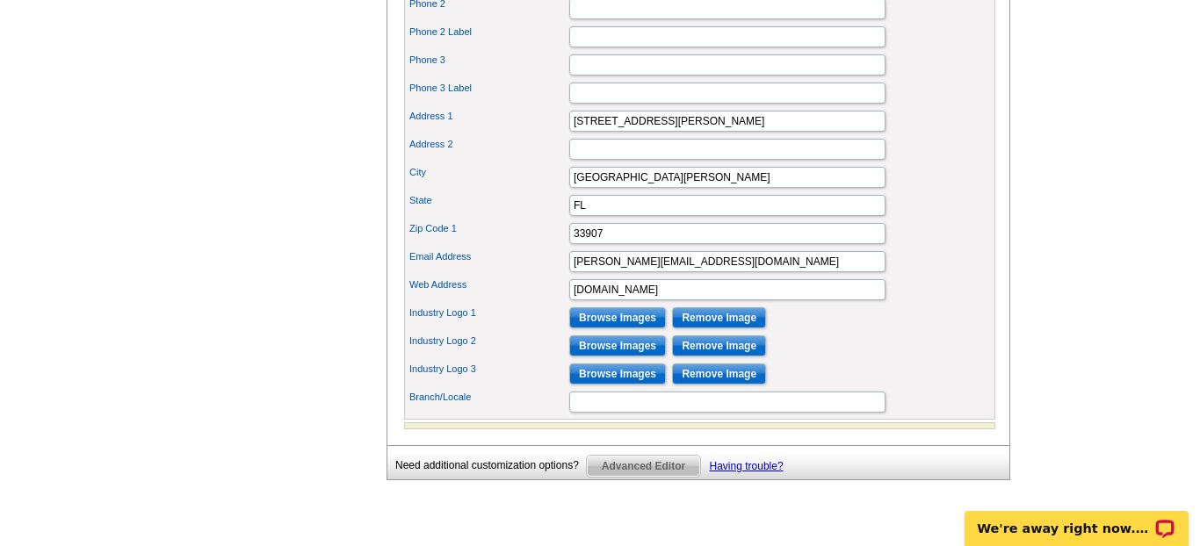
scroll to position [740, 0]
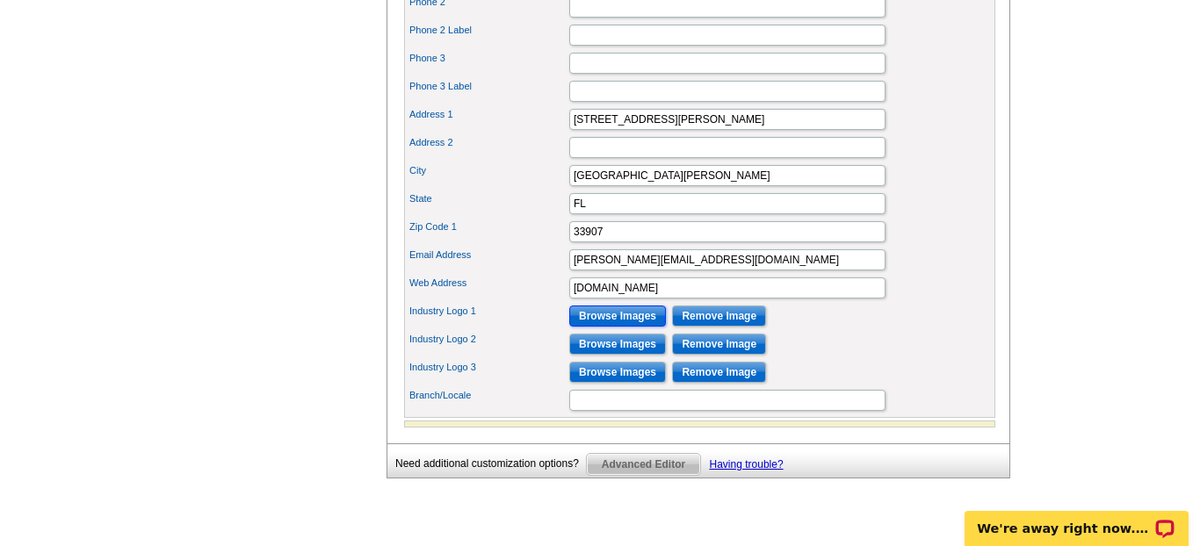
click at [609, 327] on input "Browse Images" at bounding box center [617, 316] width 97 height 21
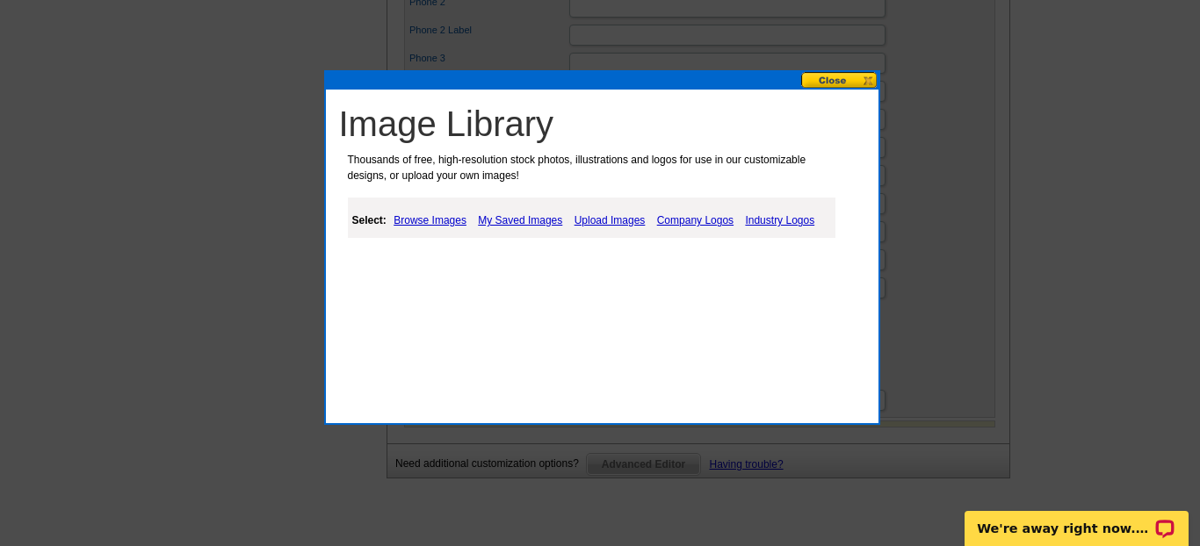
click at [692, 217] on link "Company Logos" at bounding box center [695, 220] width 85 height 21
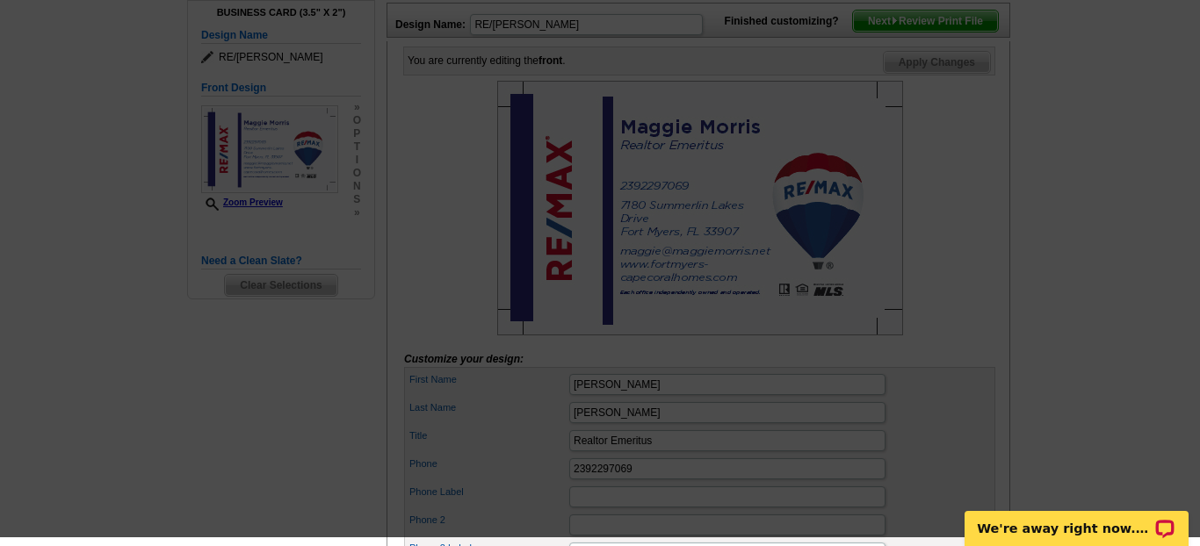
scroll to position [228, 0]
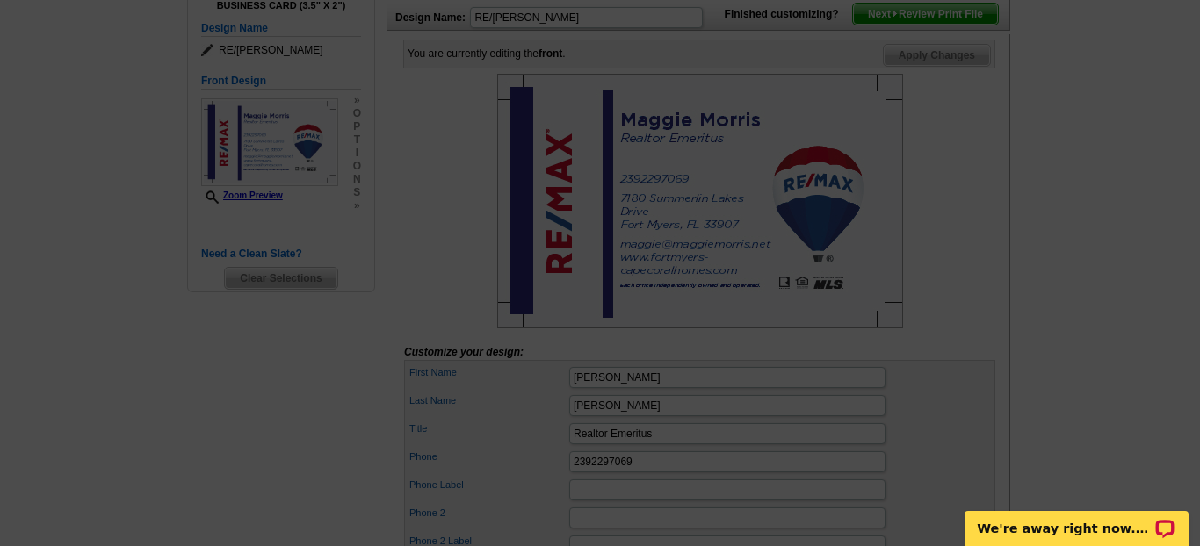
click at [929, 278] on div at bounding box center [600, 159] width 1200 height 775
click at [1032, 531] on p "We're away right now. Please check back later!" at bounding box center [1065, 529] width 174 height 14
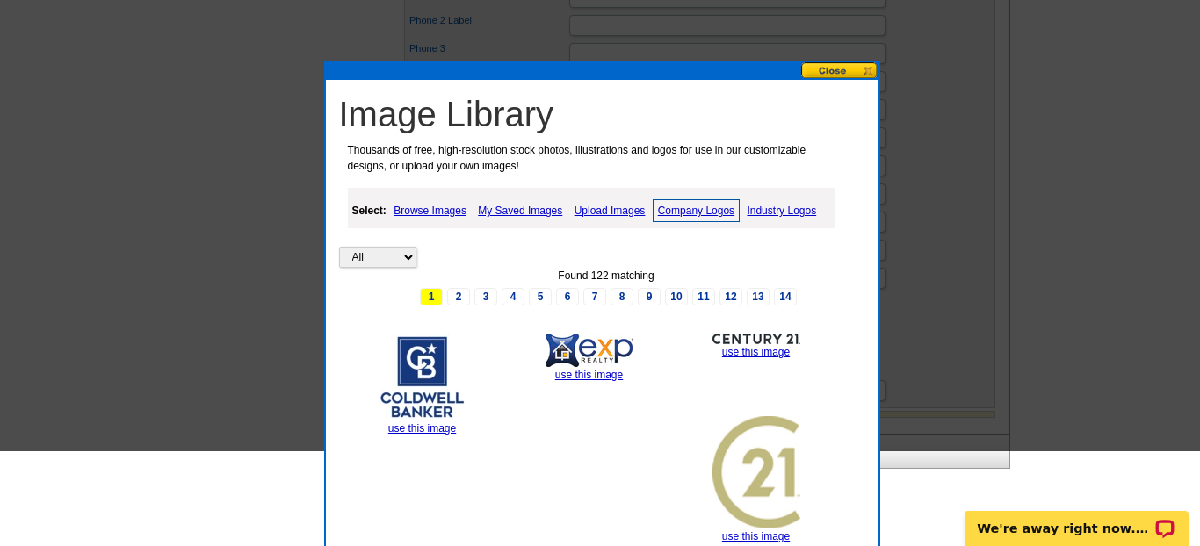
scroll to position [576, 0]
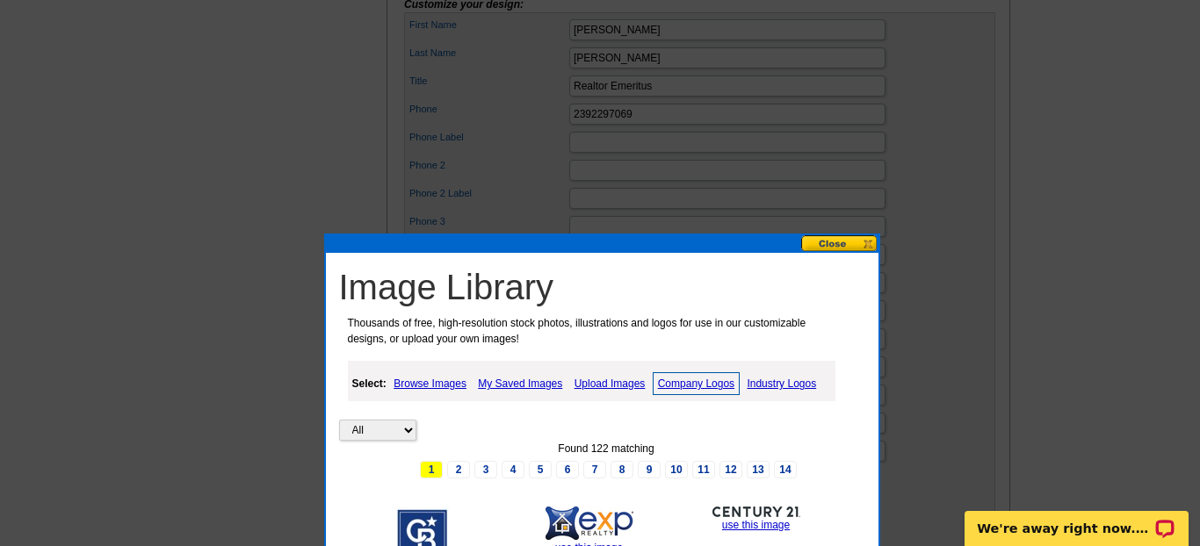
click at [831, 245] on button at bounding box center [839, 243] width 77 height 17
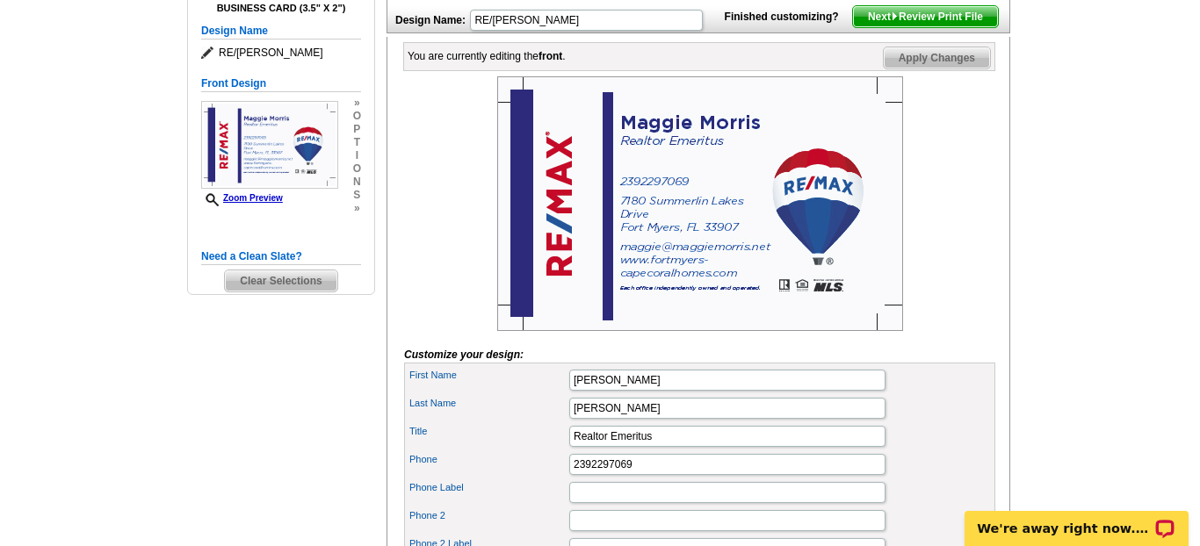
scroll to position [231, 0]
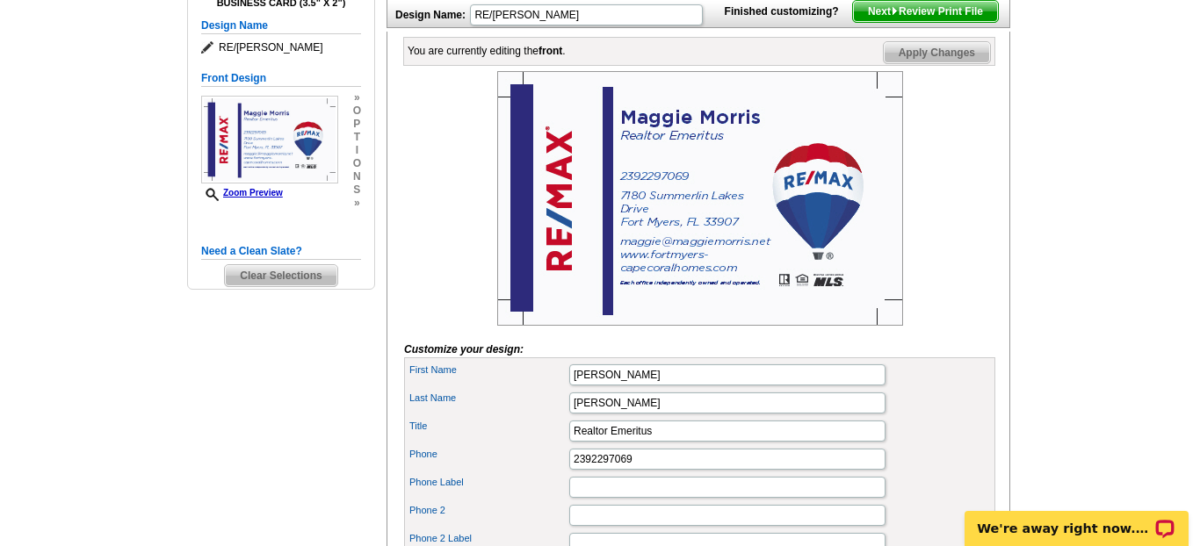
click at [749, 192] on img at bounding box center [700, 198] width 406 height 255
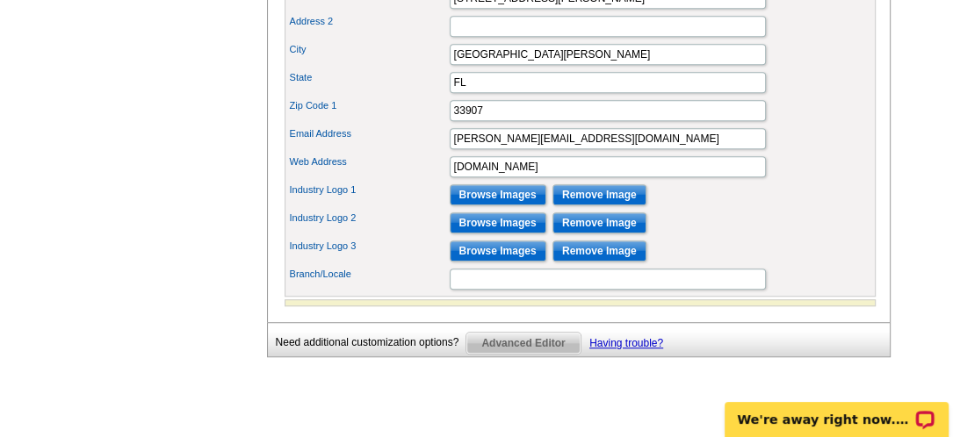
scroll to position [863, 0]
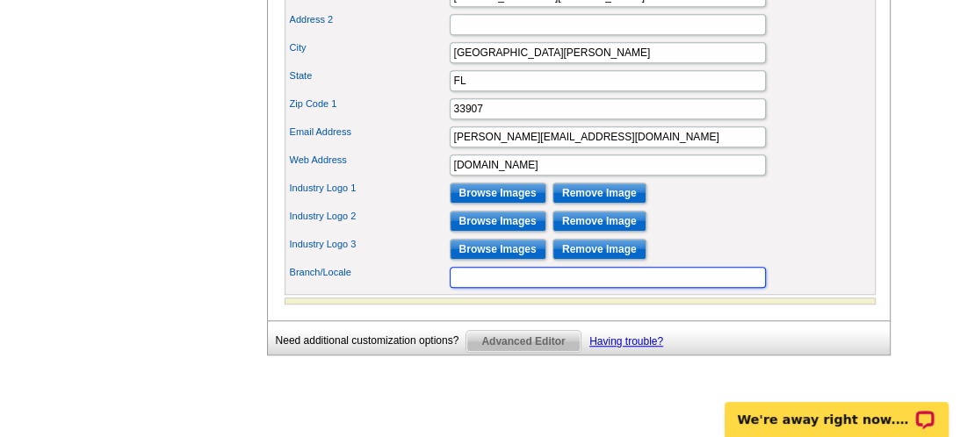
click at [465, 288] on input "Branch/Locale" at bounding box center [608, 277] width 316 height 21
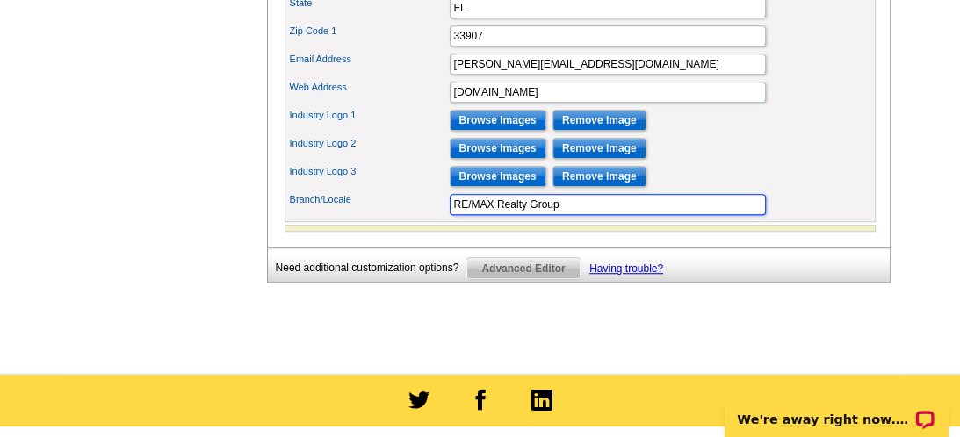
scroll to position [978, 0]
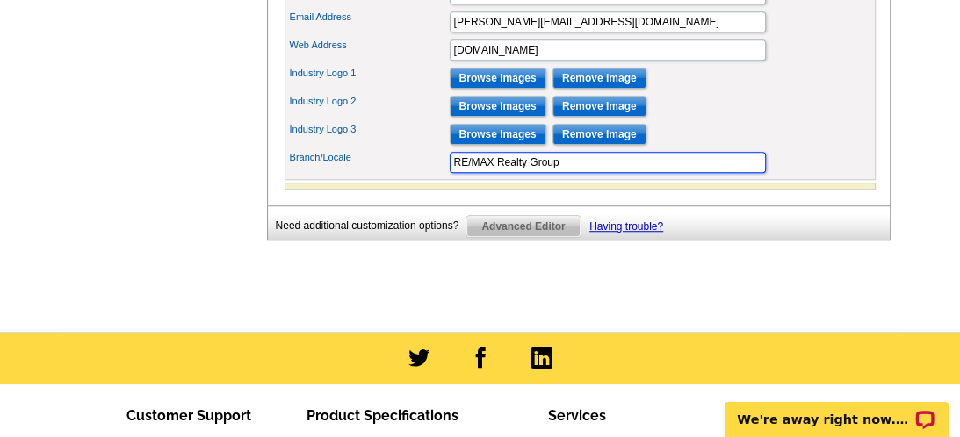
type input "RE/MAX Realty Group"
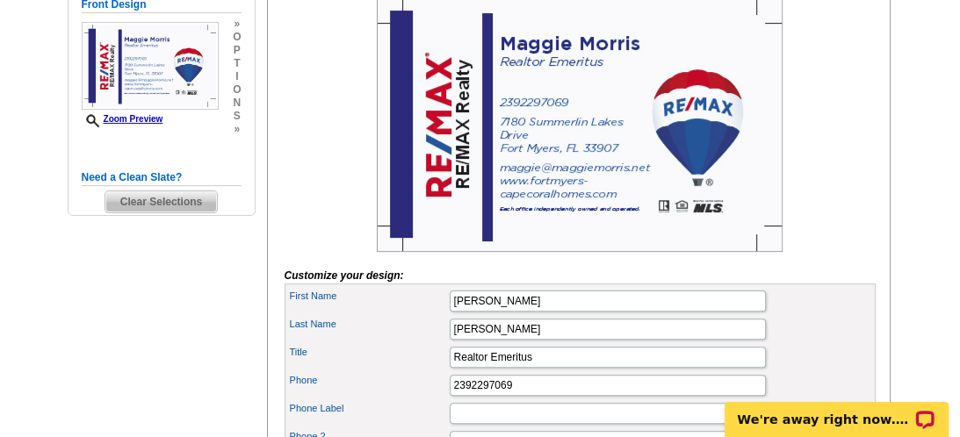
scroll to position [307, 0]
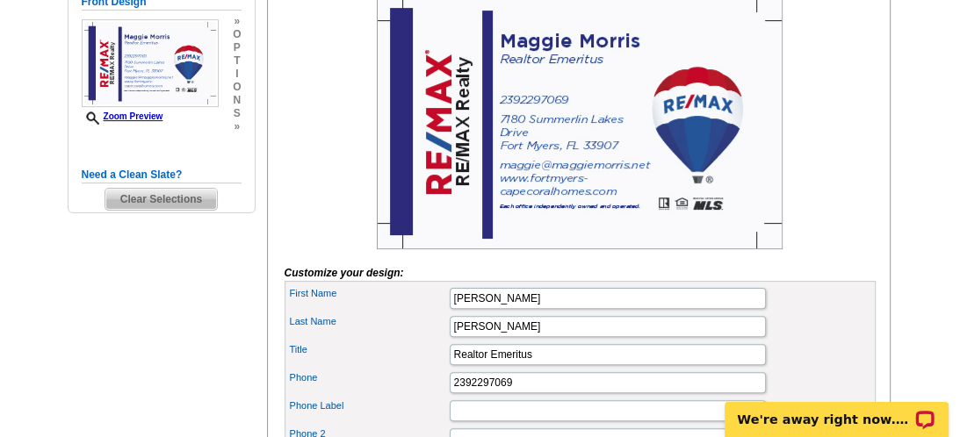
click at [609, 228] on img at bounding box center [580, 122] width 406 height 255
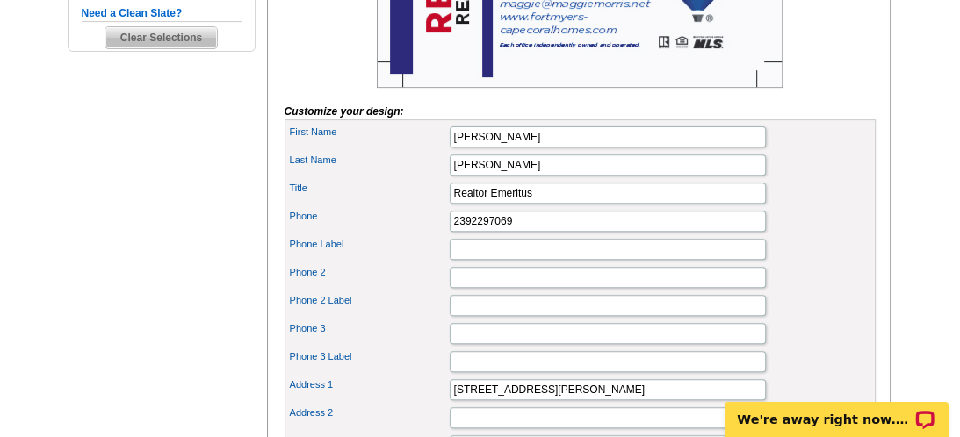
scroll to position [470, 0]
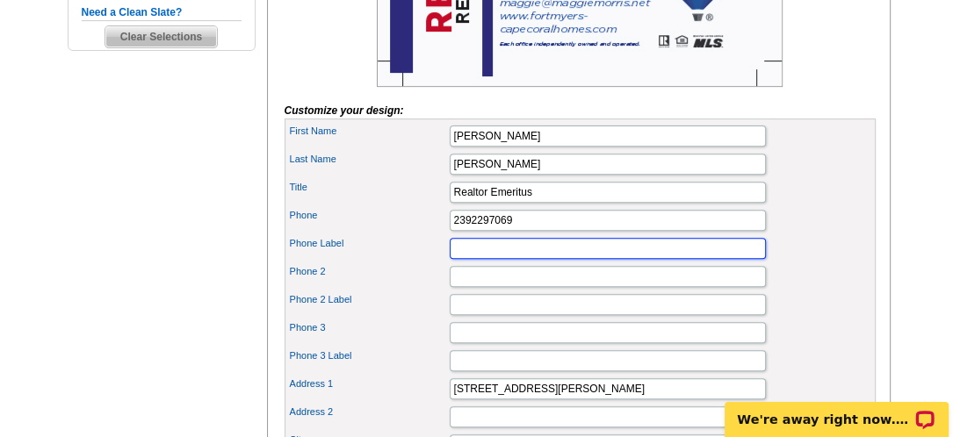
click at [501, 259] on input "Phone Label" at bounding box center [608, 248] width 316 height 21
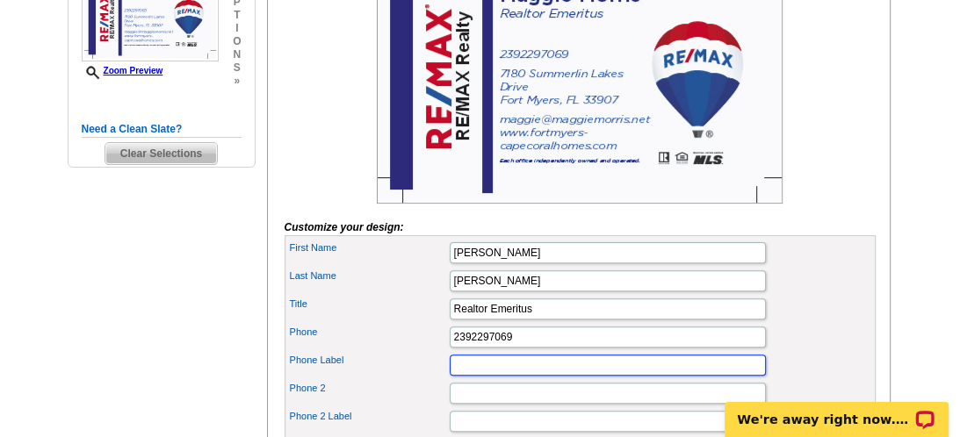
scroll to position [352, 0]
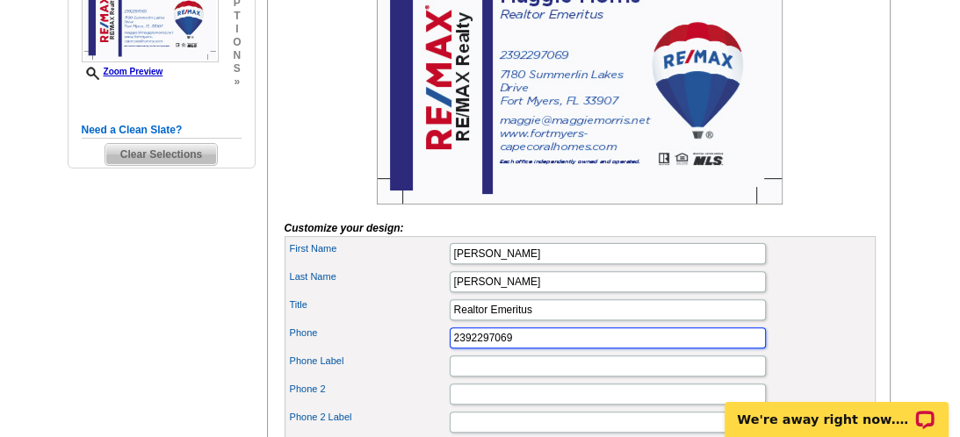
click at [473, 349] on input "2392297069" at bounding box center [608, 338] width 316 height 21
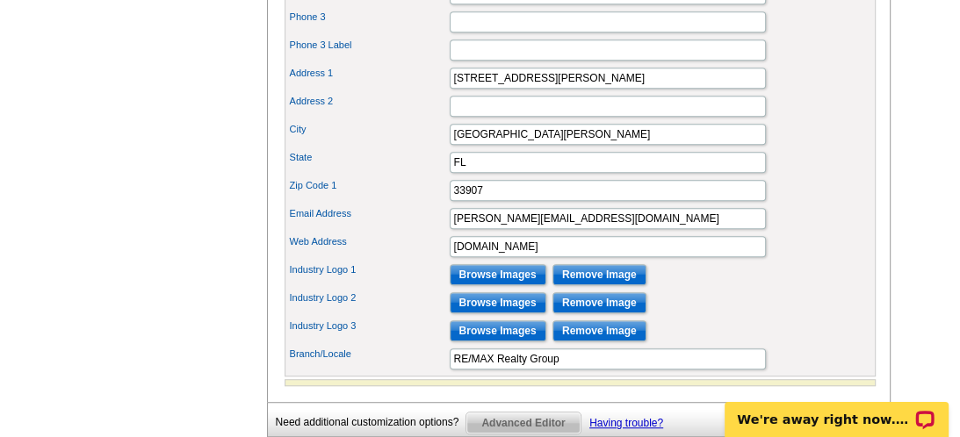
scroll to position [816, 0]
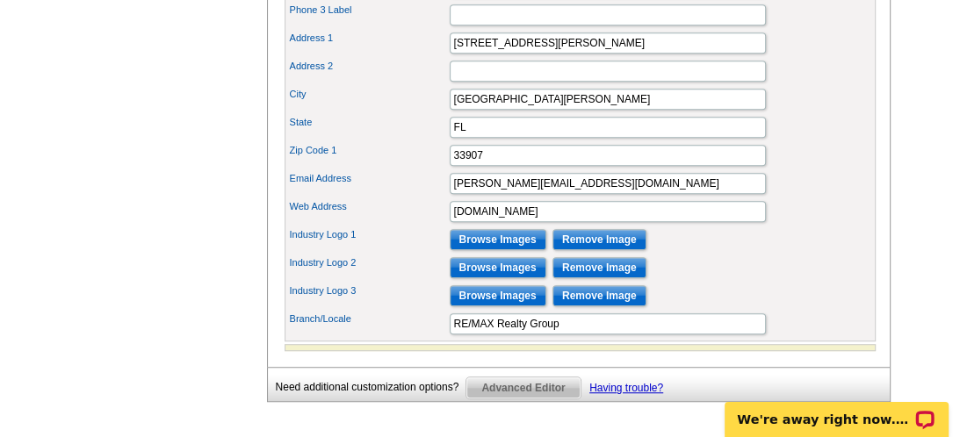
type input "239-229-7069"
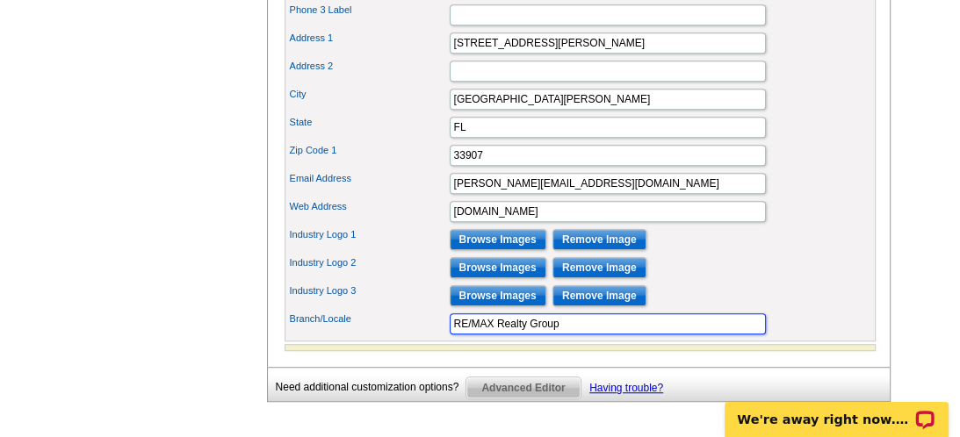
click at [488, 335] on input "RE/MAX Realty Group" at bounding box center [608, 324] width 316 height 21
click at [536, 335] on input "X Realty Group" at bounding box center [608, 324] width 316 height 21
type input "X"
type input "REALTY GROUP"
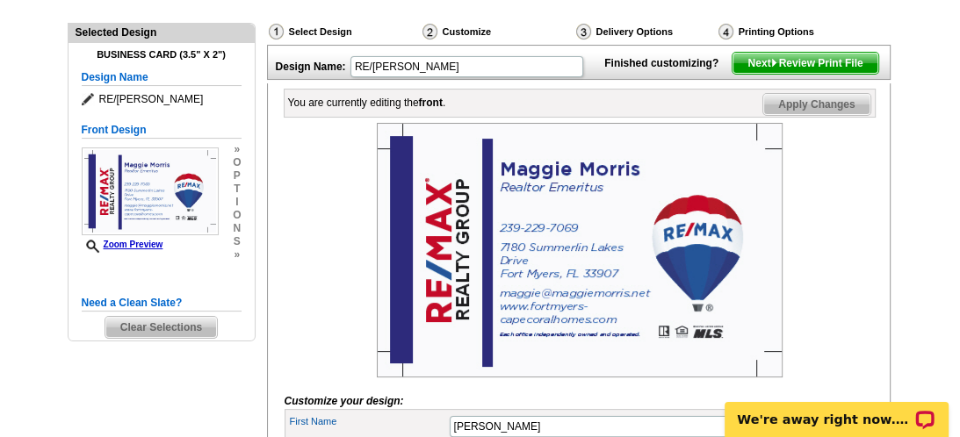
scroll to position [163, 0]
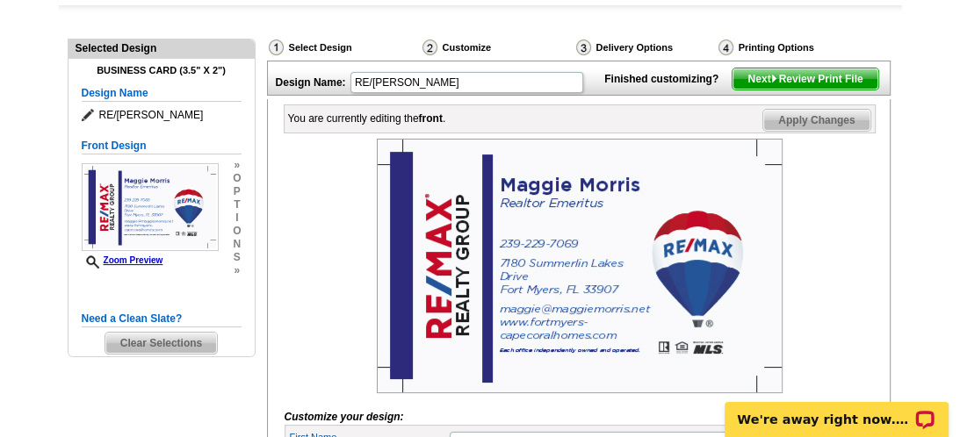
click at [540, 242] on img at bounding box center [580, 266] width 406 height 255
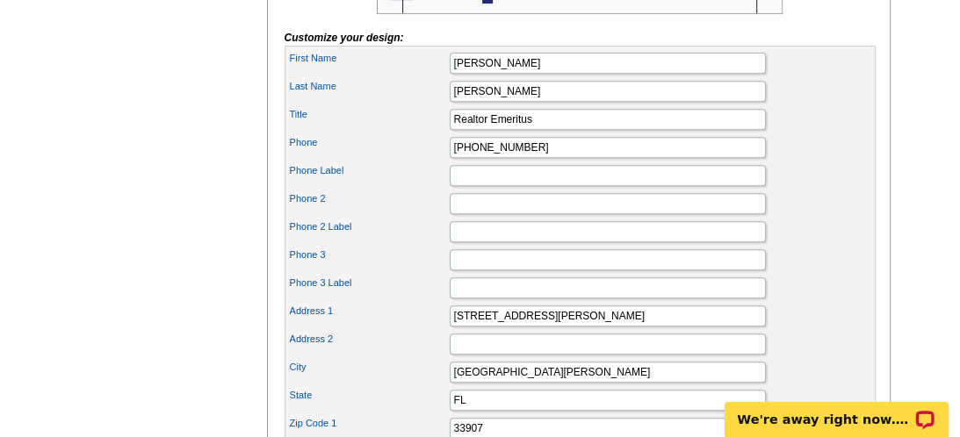
scroll to position [557, 0]
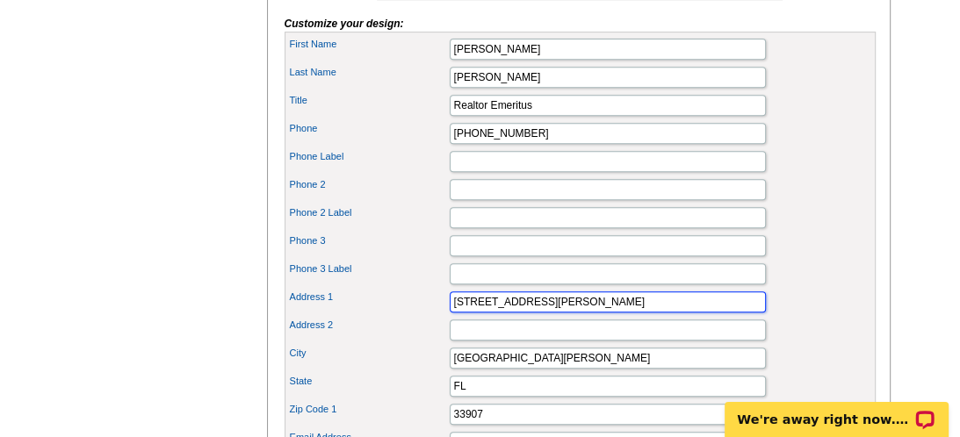
click at [601, 313] on input "7180 Summerlin Lakes Drive" at bounding box center [608, 302] width 316 height 21
type input "7180 Summerlin Lakes Dr"
click at [661, 313] on input "7180 Summerlin Lakes Dr" at bounding box center [608, 302] width 316 height 21
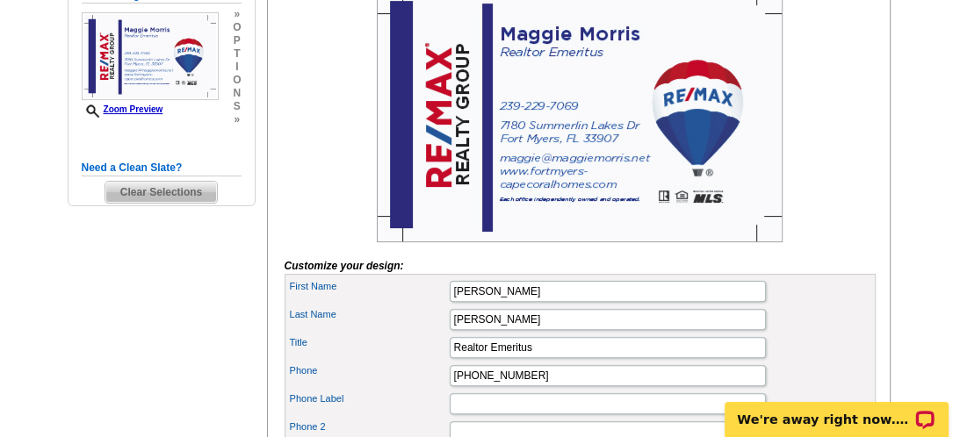
scroll to position [306, 0]
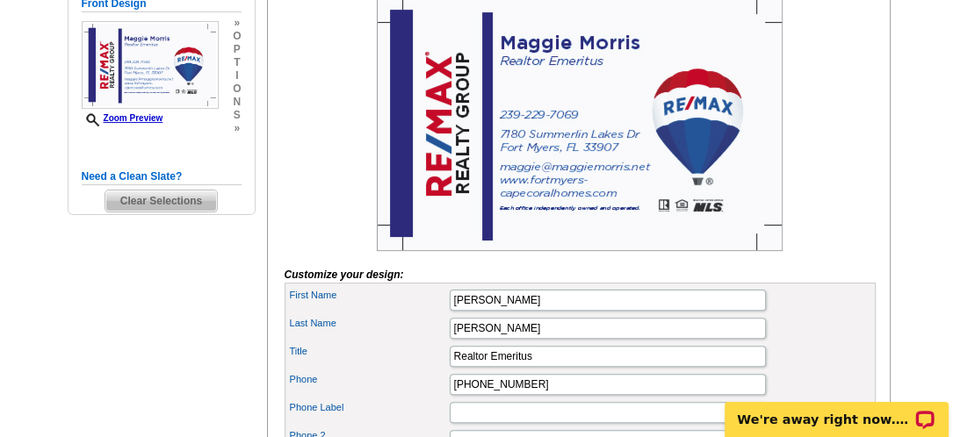
click at [567, 245] on img at bounding box center [580, 123] width 406 height 255
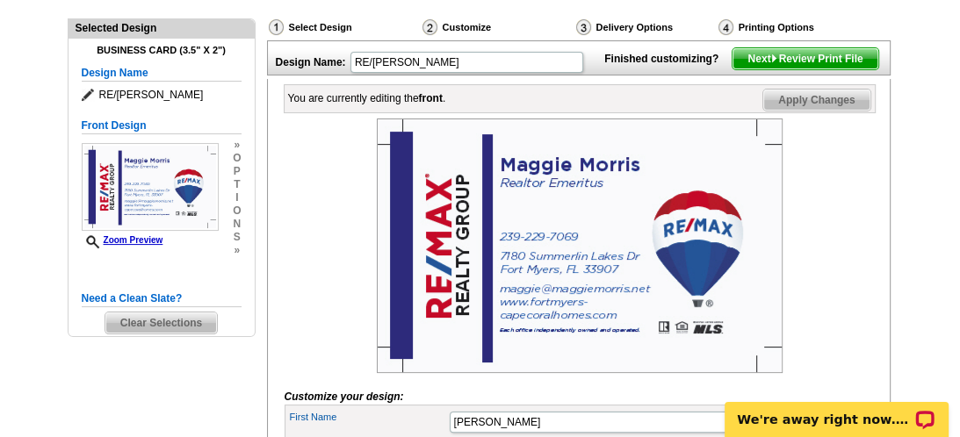
scroll to position [0, 0]
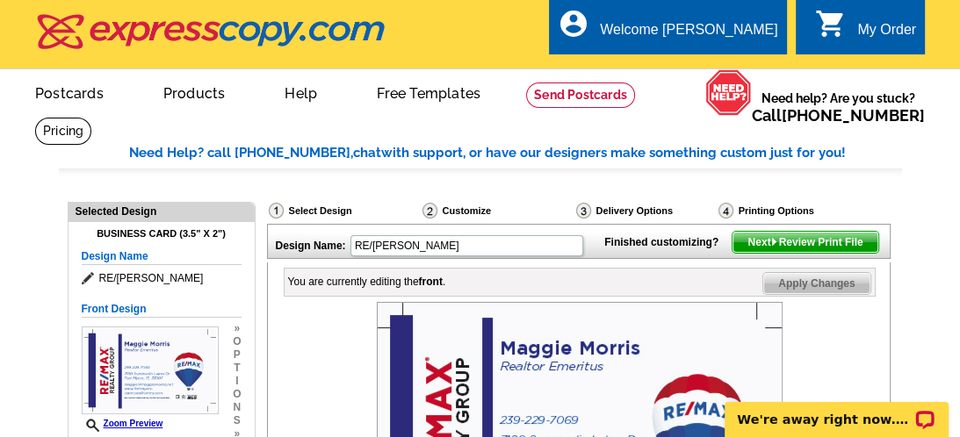
click at [795, 253] on span "Next Review Print File" at bounding box center [805, 242] width 145 height 21
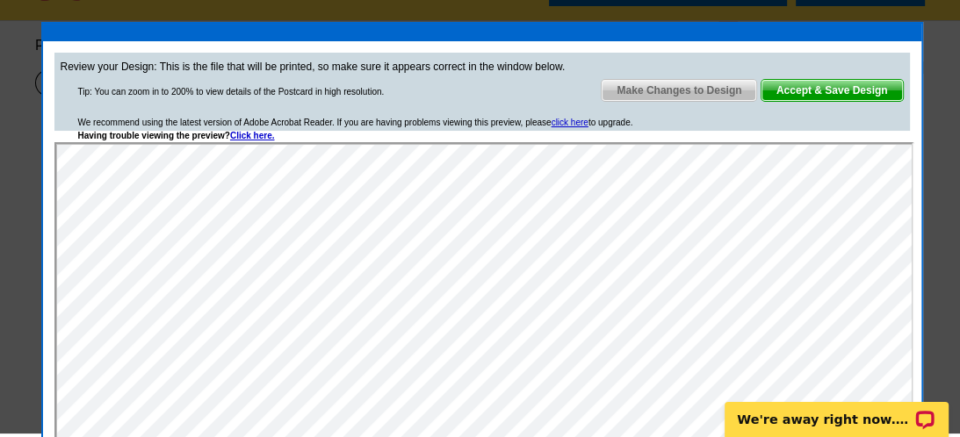
scroll to position [45, 0]
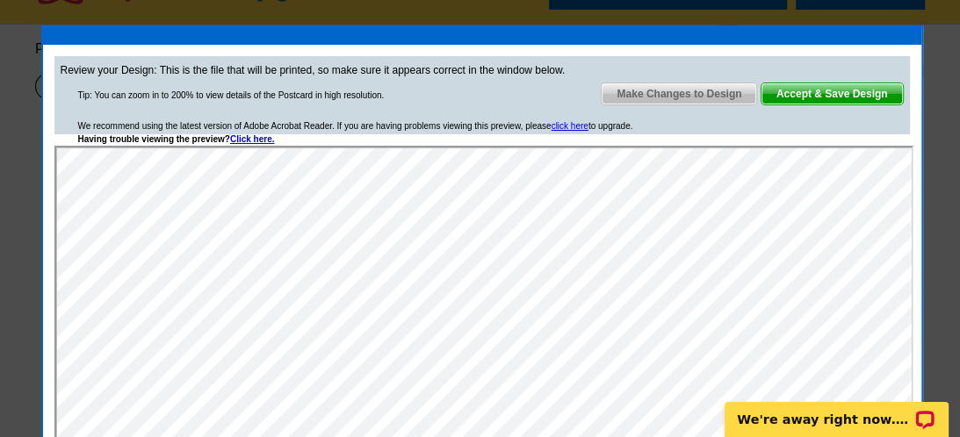
click at [684, 90] on span "Make Changes to Design" at bounding box center [679, 93] width 155 height 21
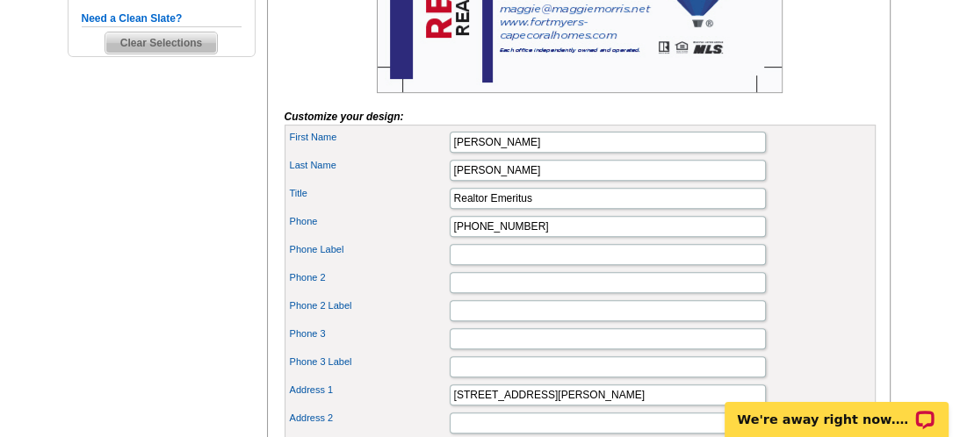
scroll to position [0, 0]
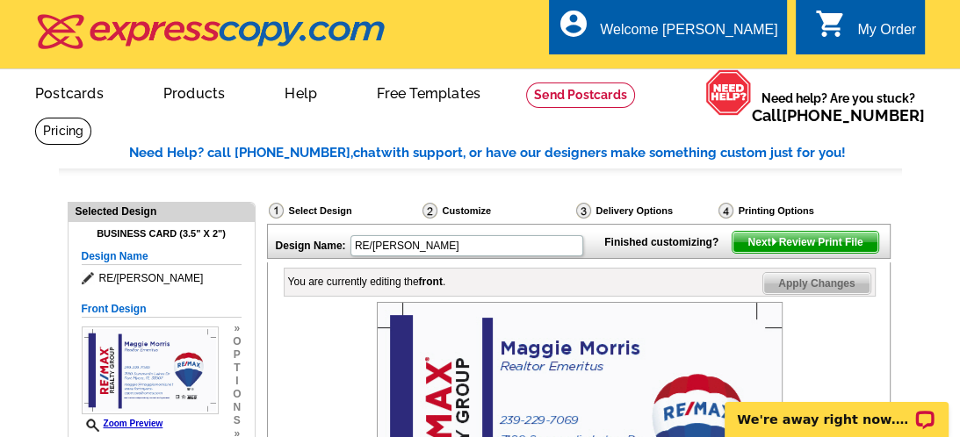
click at [782, 253] on span "Next Review Print File" at bounding box center [805, 242] width 145 height 21
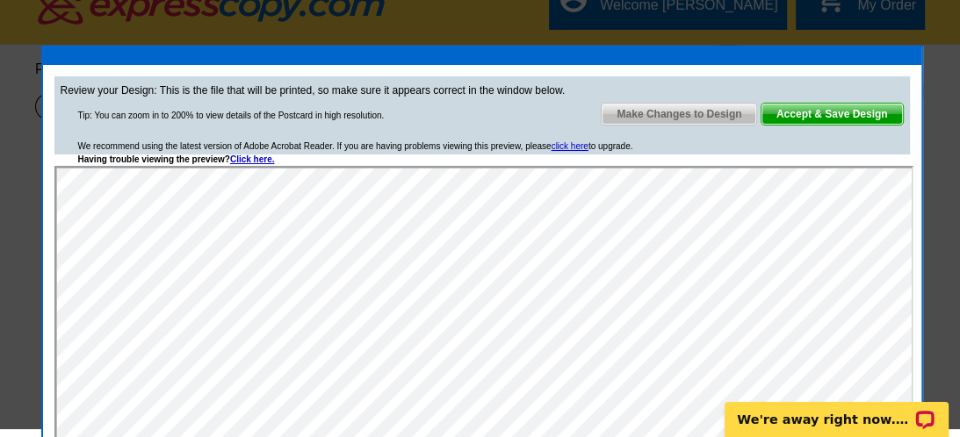
scroll to position [11, 0]
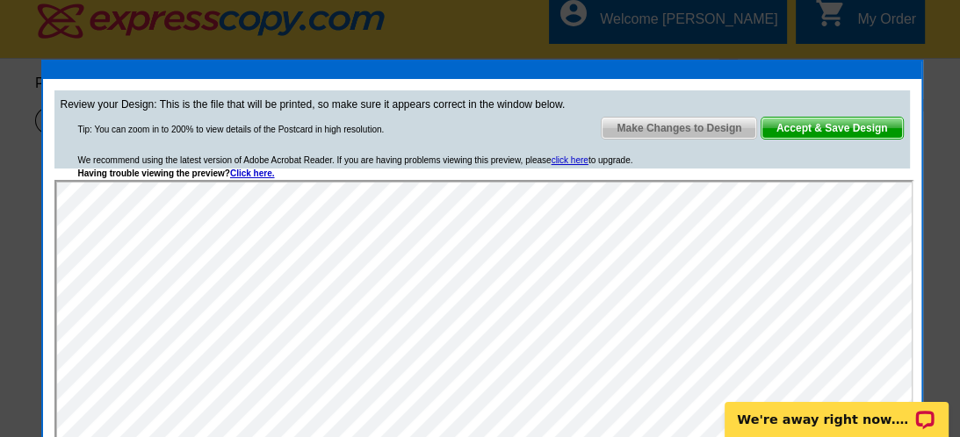
click at [815, 129] on span "Accept & Save Design" at bounding box center [832, 128] width 141 height 21
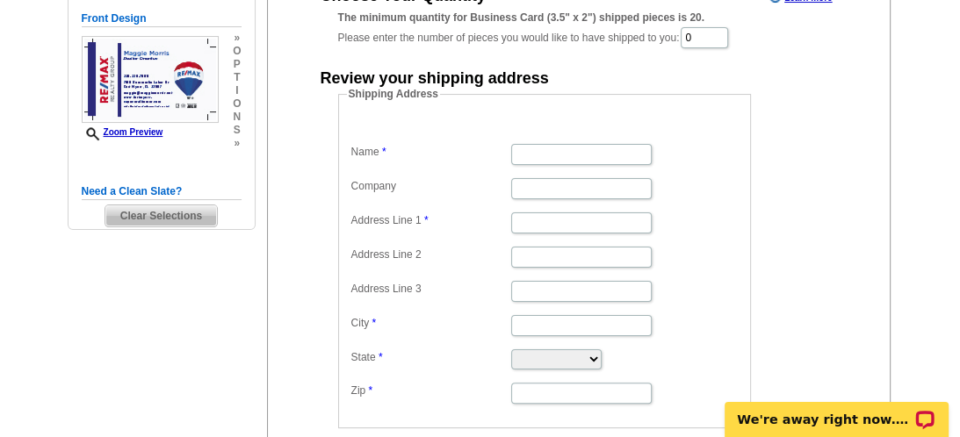
scroll to position [221, 0]
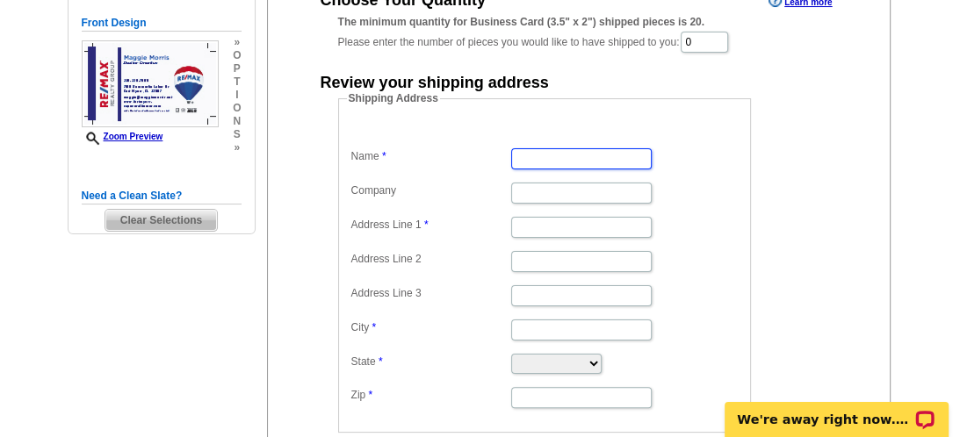
click at [545, 163] on input "Name" at bounding box center [581, 158] width 141 height 21
type input "[PERSON_NAME]"
type input "ReMax Realty Group"
type input "[STREET_ADDRESS]"
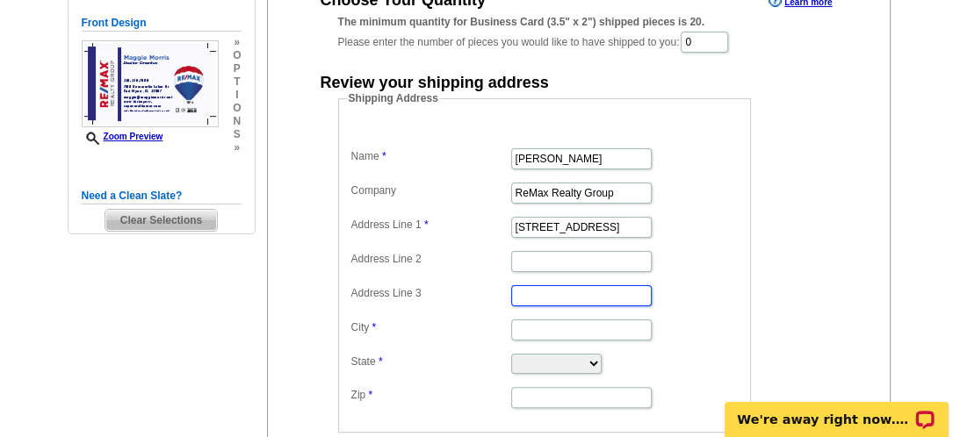
type input "[GEOGRAPHIC_DATA][PERSON_NAME]"
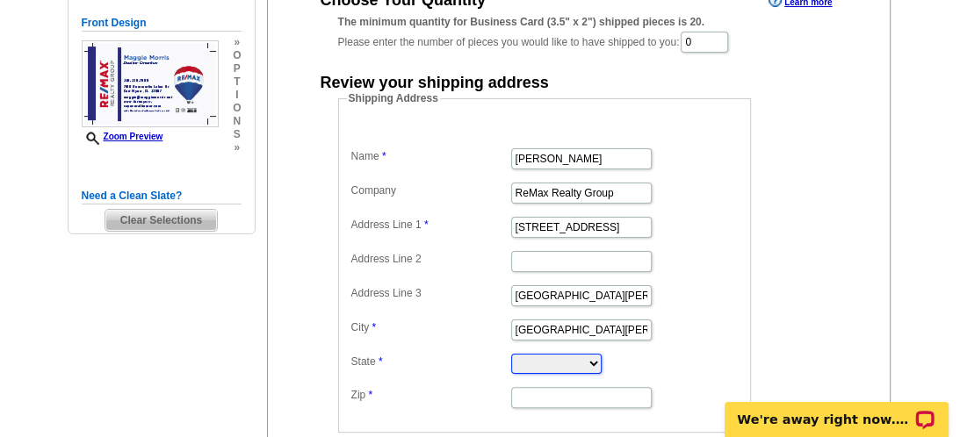
select select "FL"
type input "33912-4221"
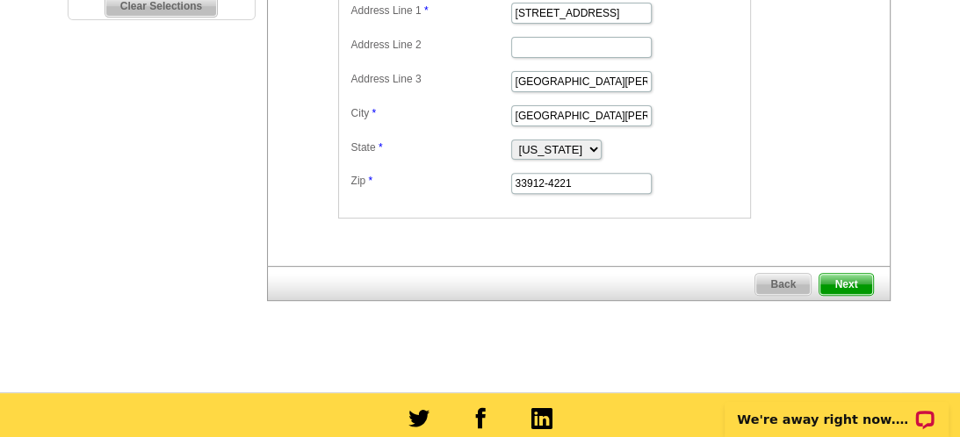
scroll to position [436, 0]
click at [835, 279] on span "Next" at bounding box center [846, 284] width 53 height 21
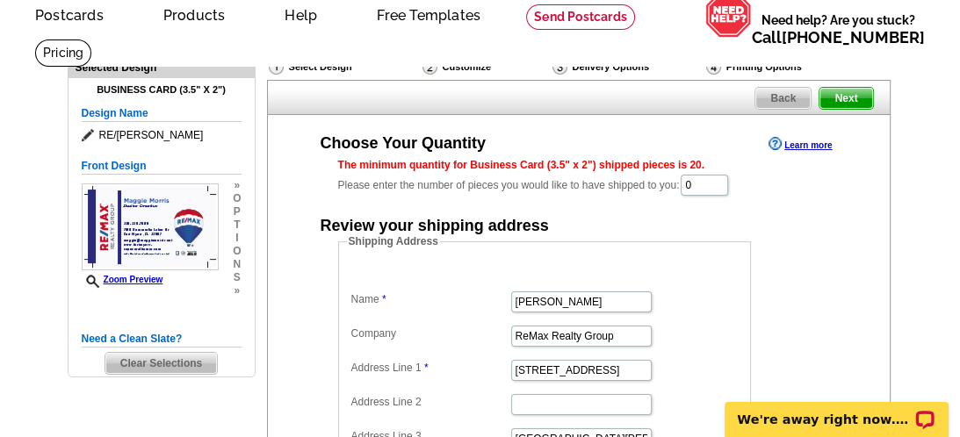
scroll to position [95, 0]
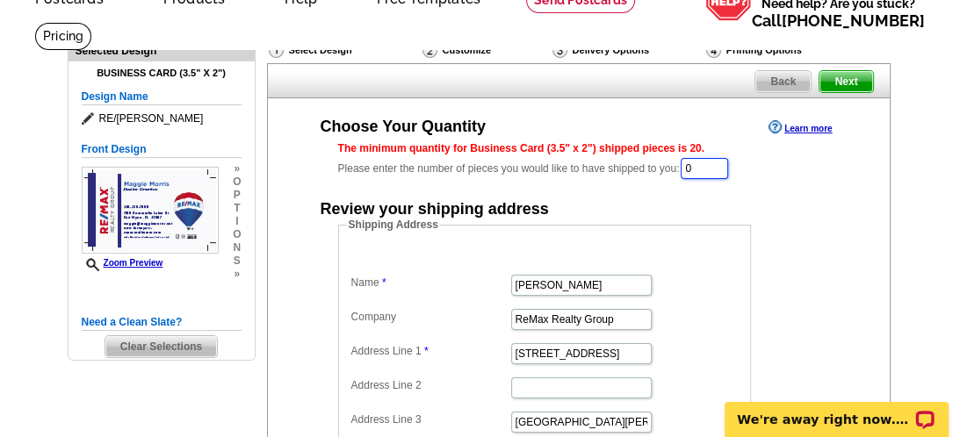
click at [717, 169] on input "0" at bounding box center [704, 168] width 47 height 21
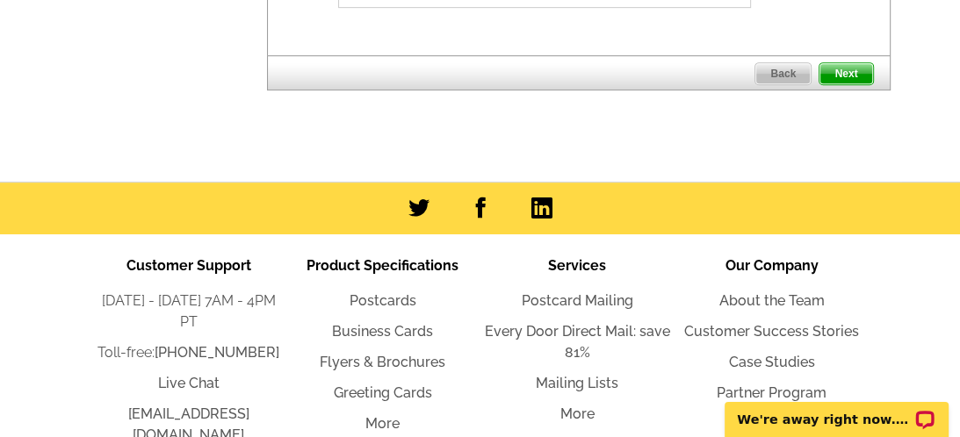
scroll to position [639, 0]
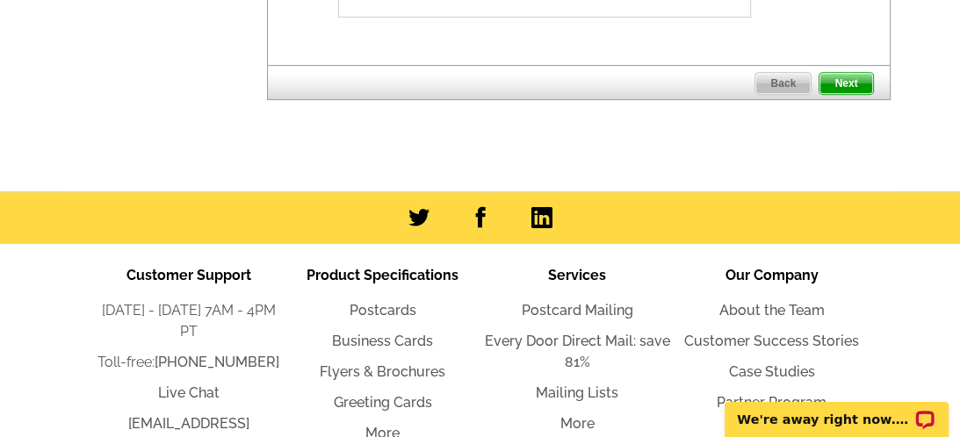
type input "500"
click at [854, 73] on span "Next" at bounding box center [846, 83] width 53 height 21
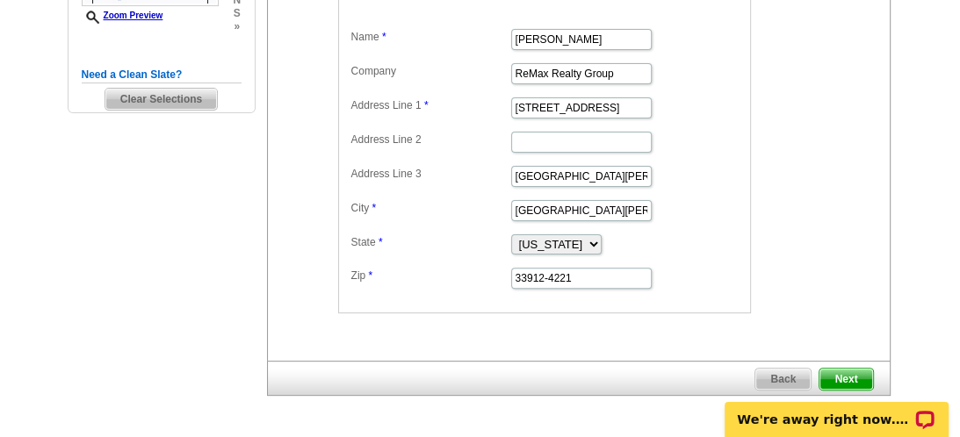
scroll to position [333, 0]
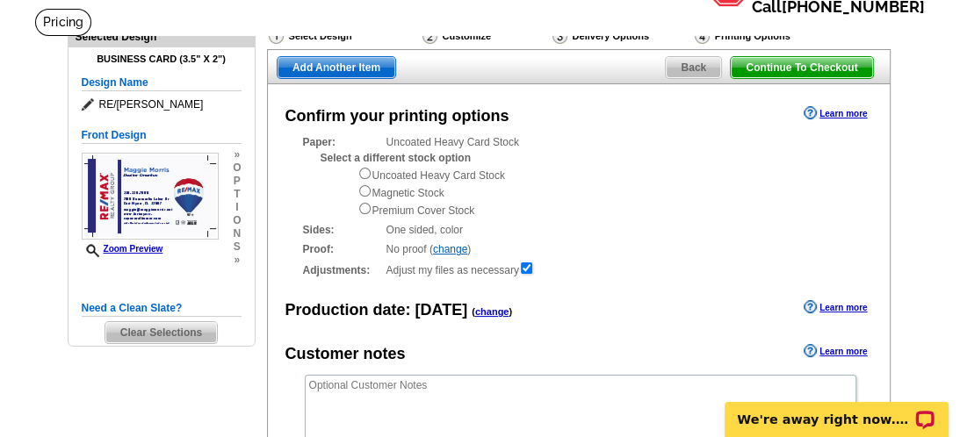
scroll to position [112, 0]
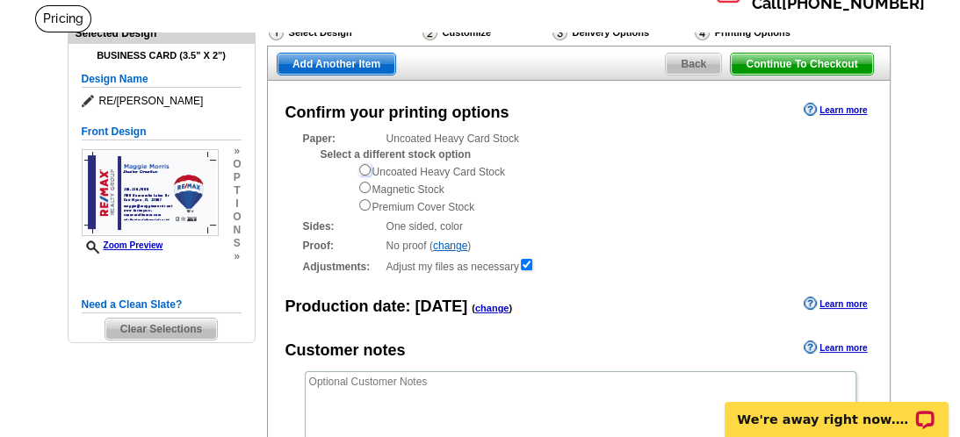
click at [368, 166] on input "radio" at bounding box center [364, 169] width 11 height 11
radio input "true"
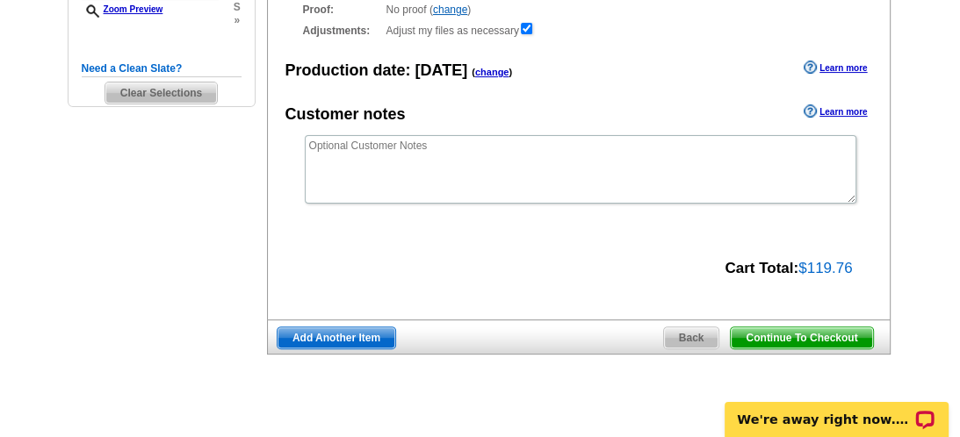
scroll to position [366, 0]
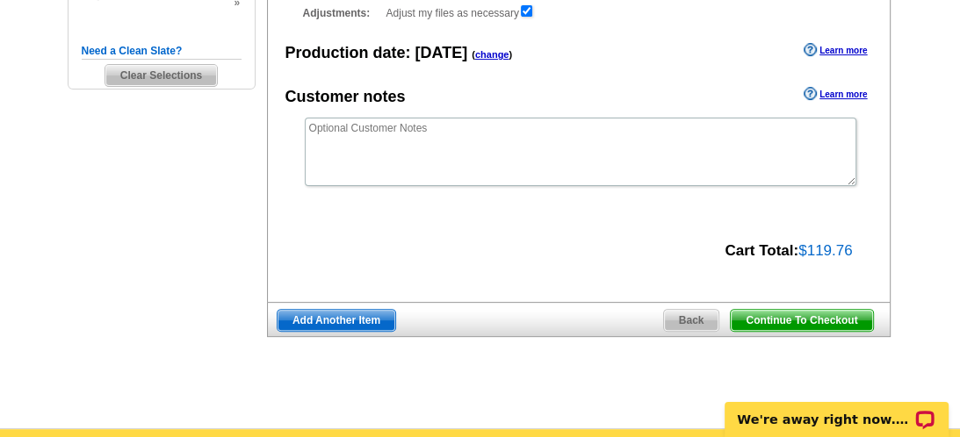
click at [791, 314] on span "Continue To Checkout" at bounding box center [801, 320] width 141 height 21
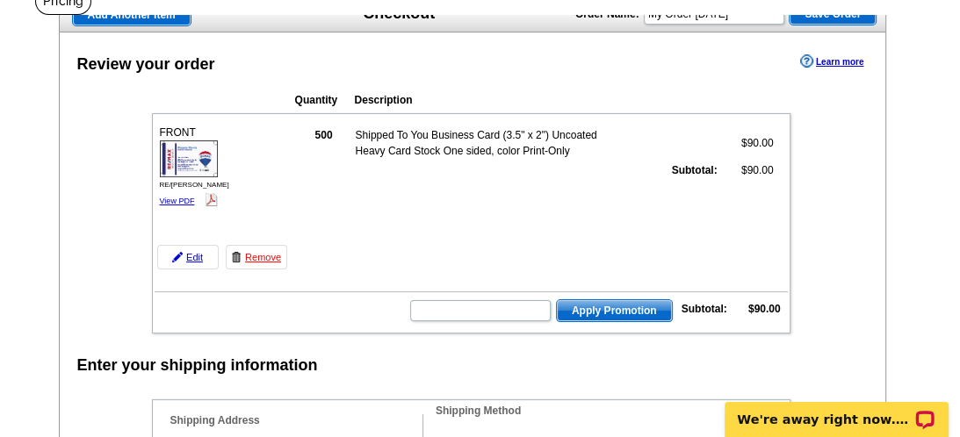
scroll to position [133, 0]
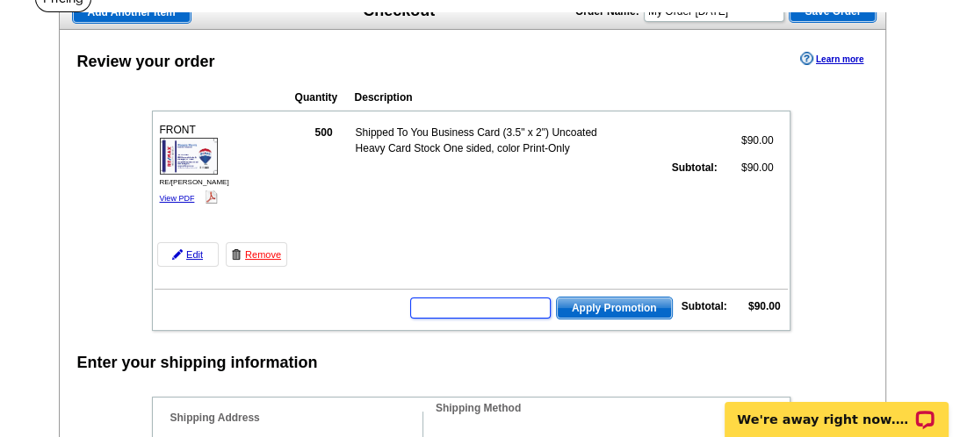
click at [503, 302] on input "text" at bounding box center [480, 308] width 141 height 21
type input "SMS50m"
click at [626, 300] on span "Apply Promotion" at bounding box center [614, 308] width 115 height 21
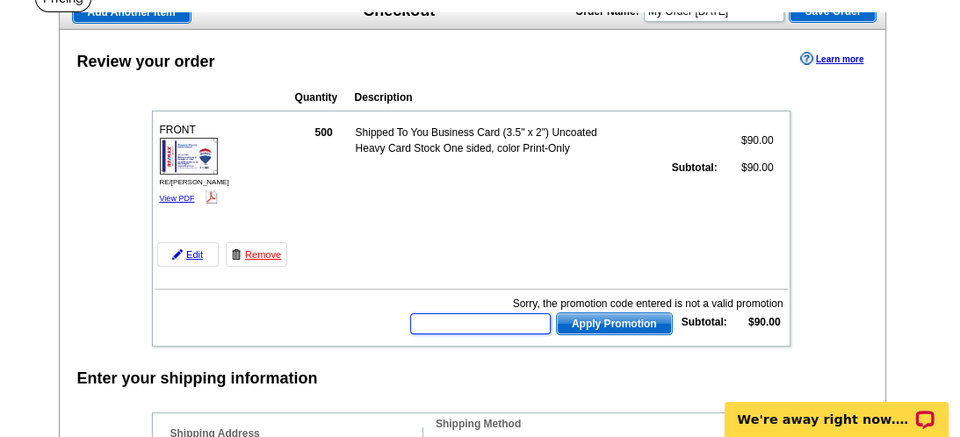
click at [435, 317] on input "text" at bounding box center [480, 324] width 141 height 21
type input "SMS50m"
click at [613, 319] on span "Apply Promotion" at bounding box center [614, 324] width 115 height 21
click at [618, 314] on span "Apply Promotion" at bounding box center [614, 324] width 115 height 21
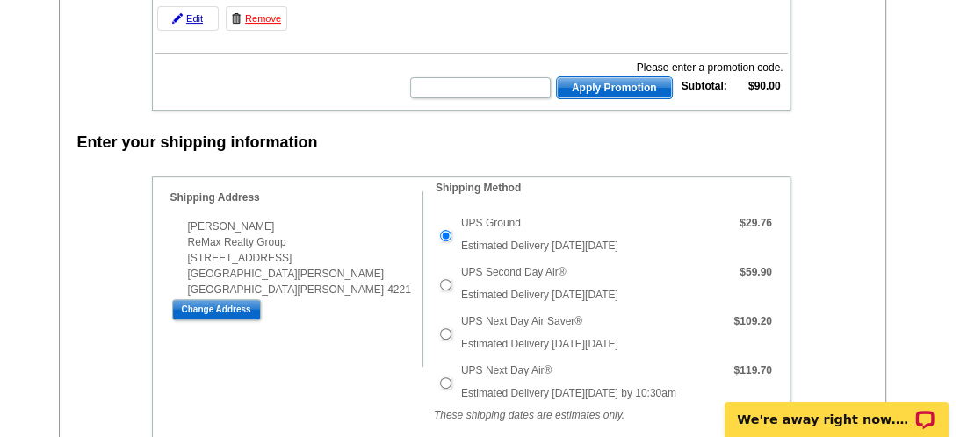
scroll to position [369, 0]
